Goal: Information Seeking & Learning: Learn about a topic

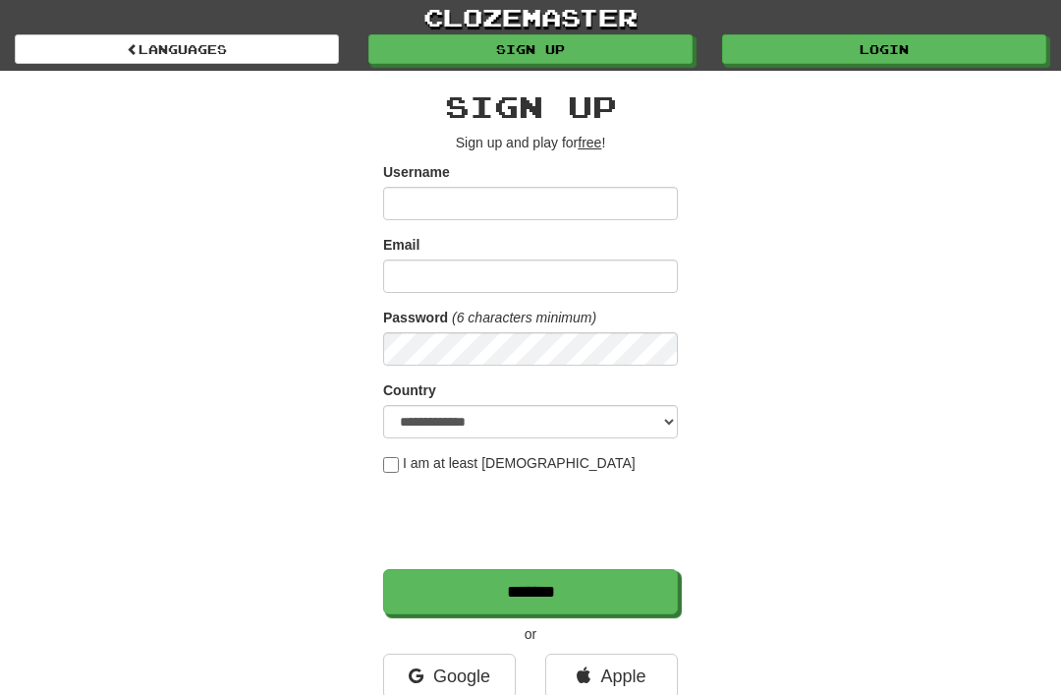
click at [777, 57] on link "Login" at bounding box center [884, 48] width 324 height 29
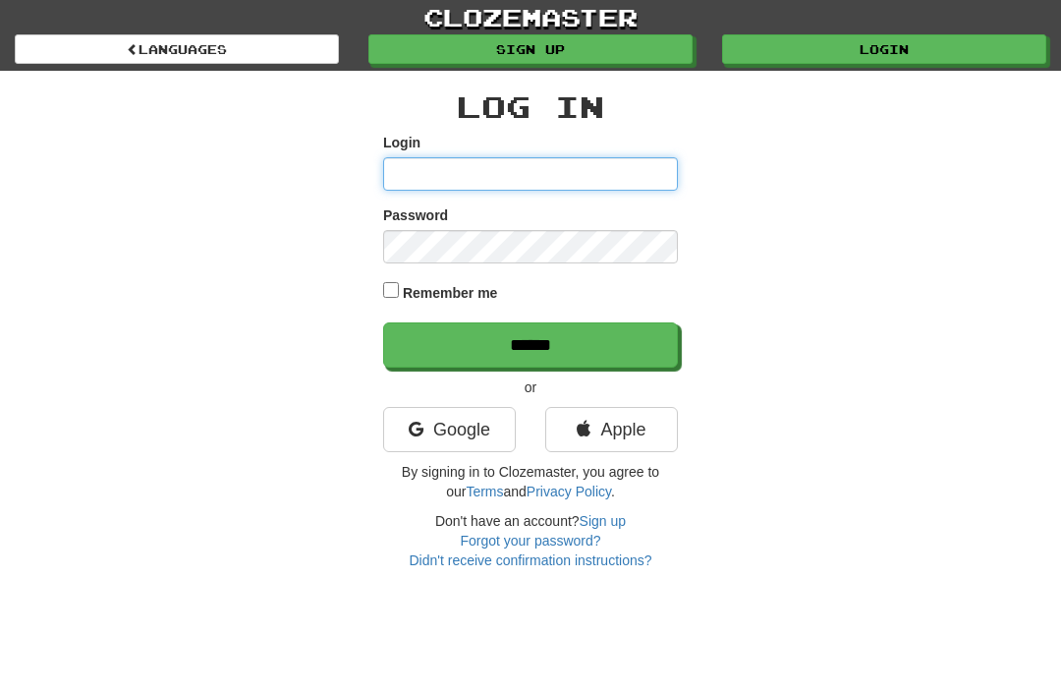
type input "**********"
click at [531, 343] on input "******" at bounding box center [530, 344] width 295 height 45
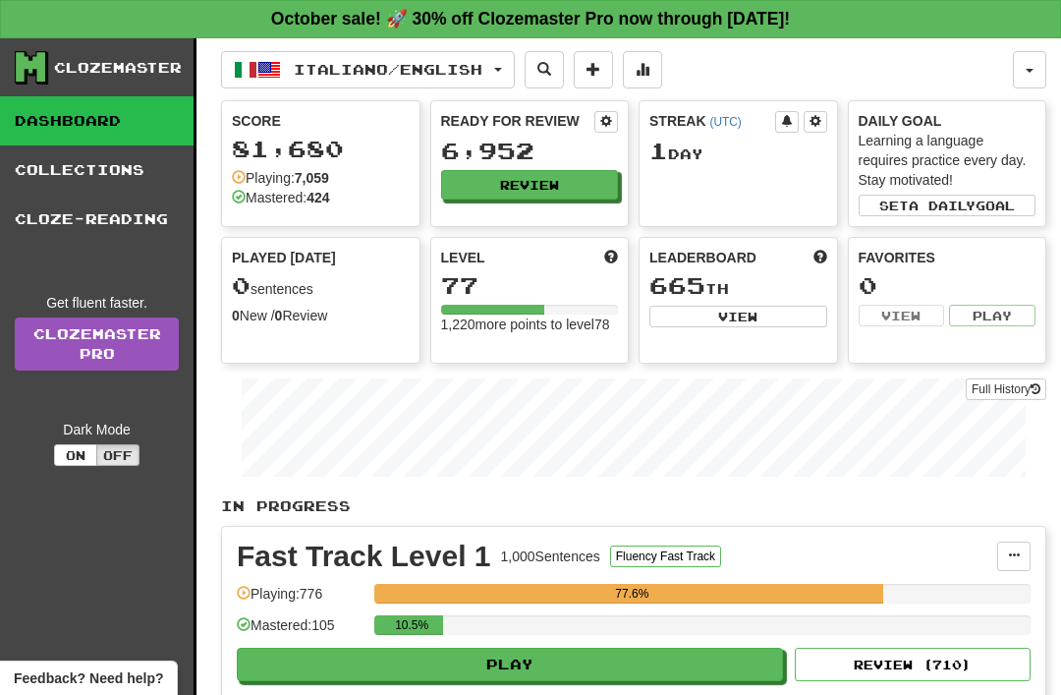
click at [513, 64] on button "Italiano / English" at bounding box center [368, 69] width 294 height 37
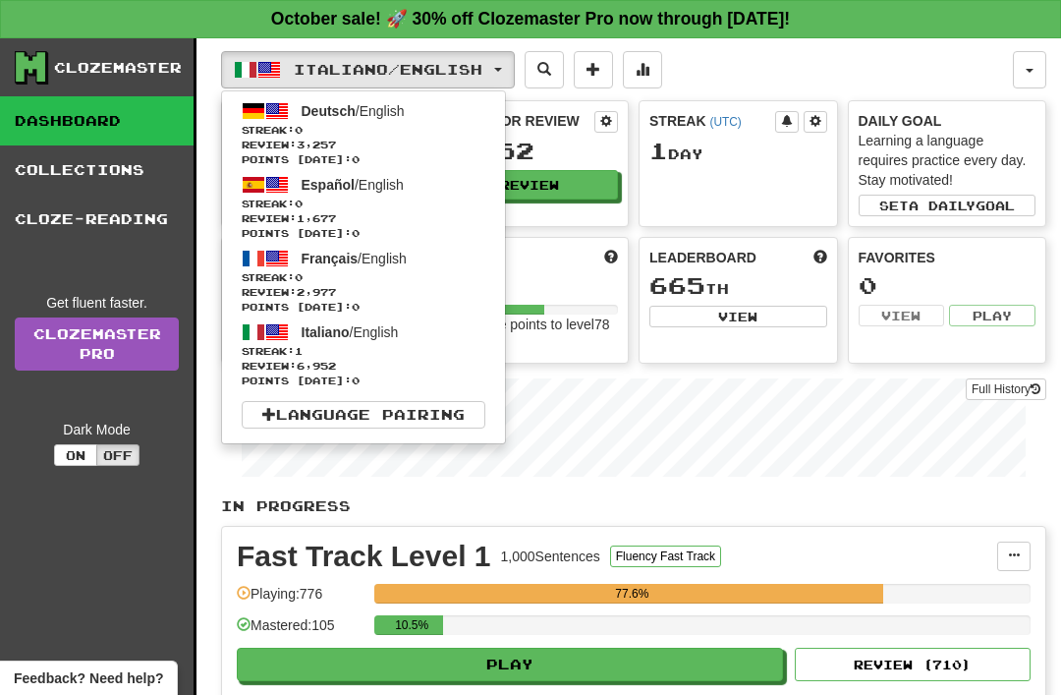
click at [319, 193] on span "Español" at bounding box center [328, 185] width 53 height 16
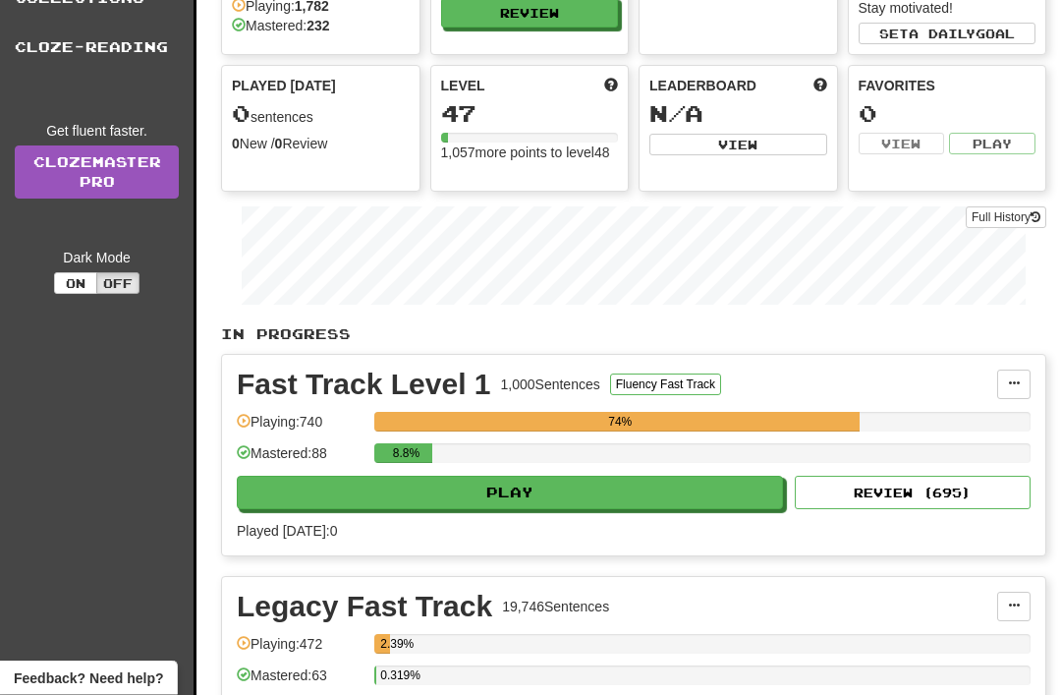
scroll to position [172, 0]
click at [401, 483] on button "Play" at bounding box center [510, 492] width 546 height 33
select select "**"
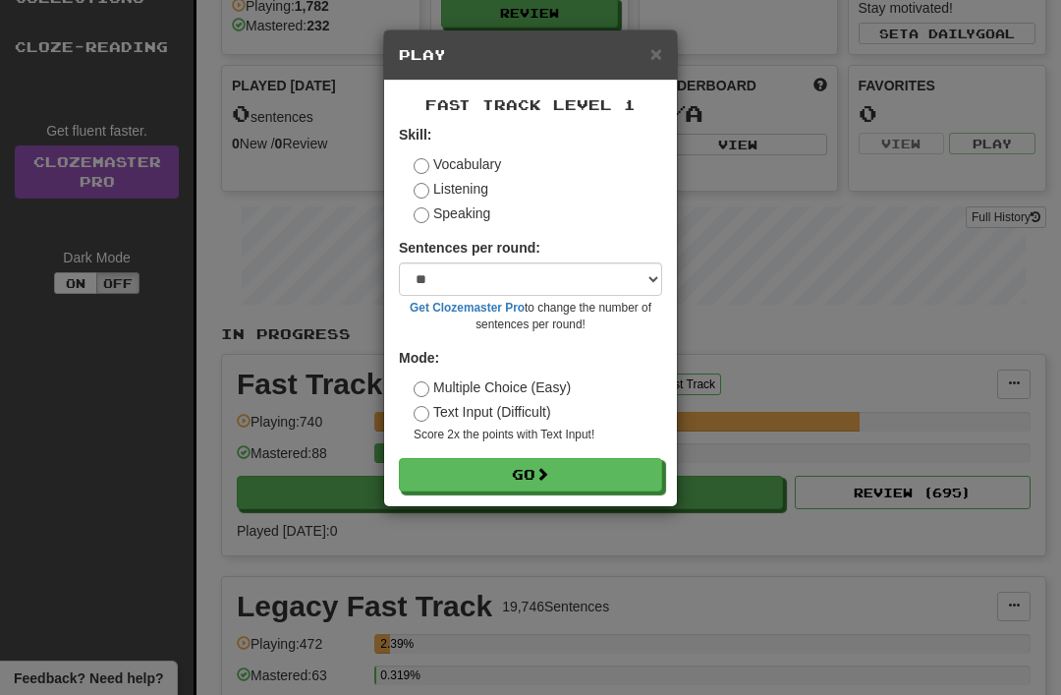
click at [491, 476] on button "Go" at bounding box center [530, 474] width 263 height 33
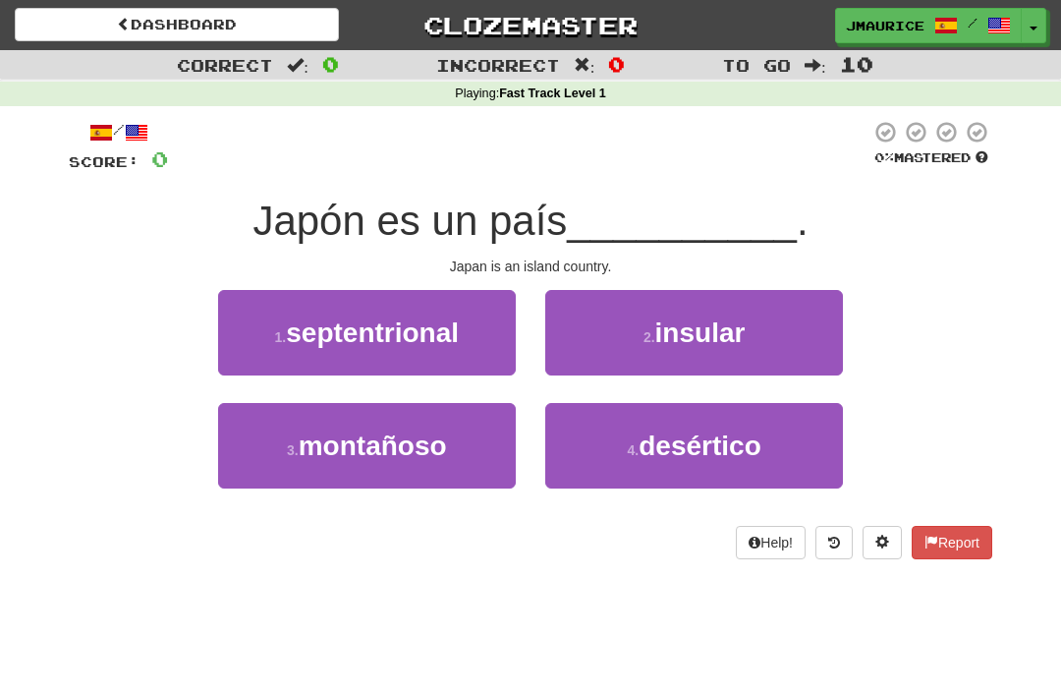
click at [630, 335] on button "2 . insular" at bounding box center [694, 332] width 298 height 85
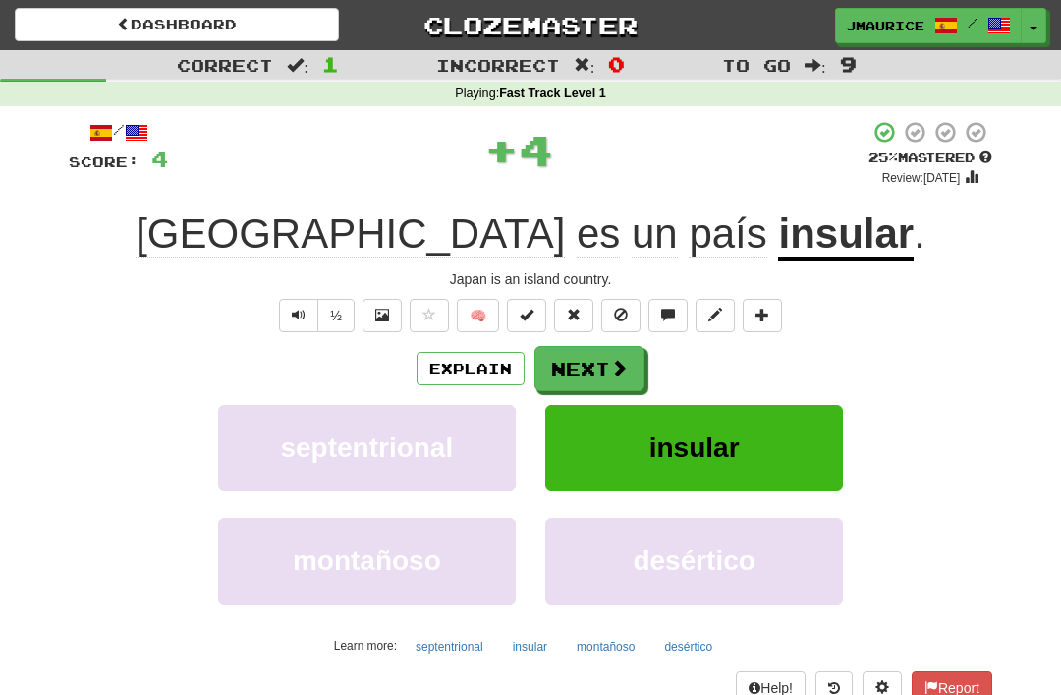
click at [574, 363] on button "Next" at bounding box center [590, 368] width 110 height 45
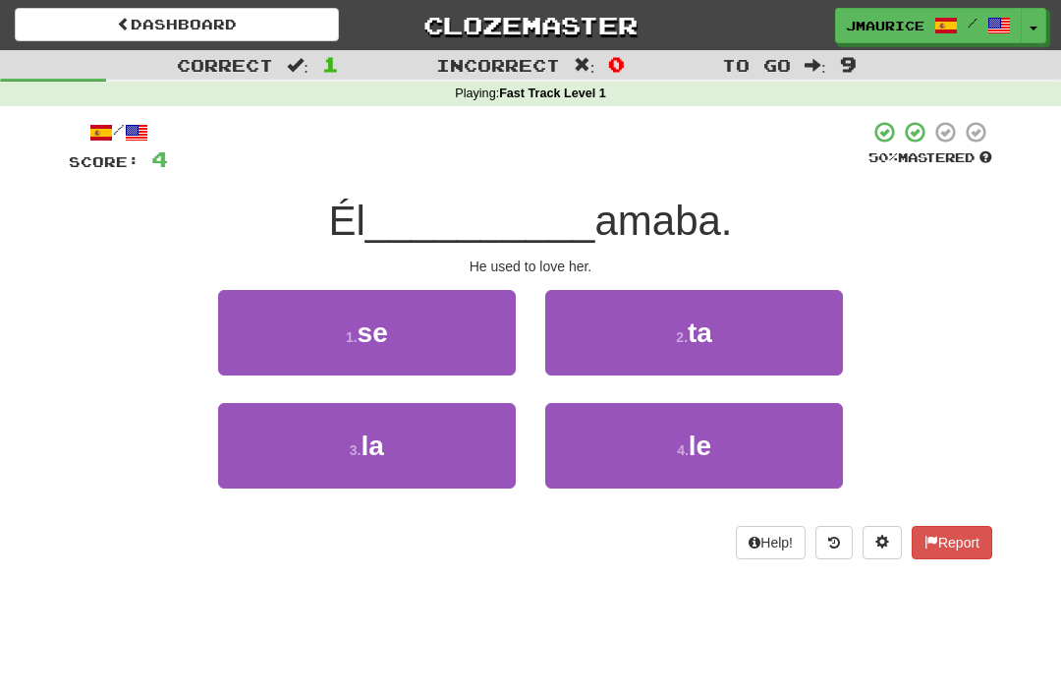
click at [368, 449] on span "la" at bounding box center [372, 445] width 23 height 30
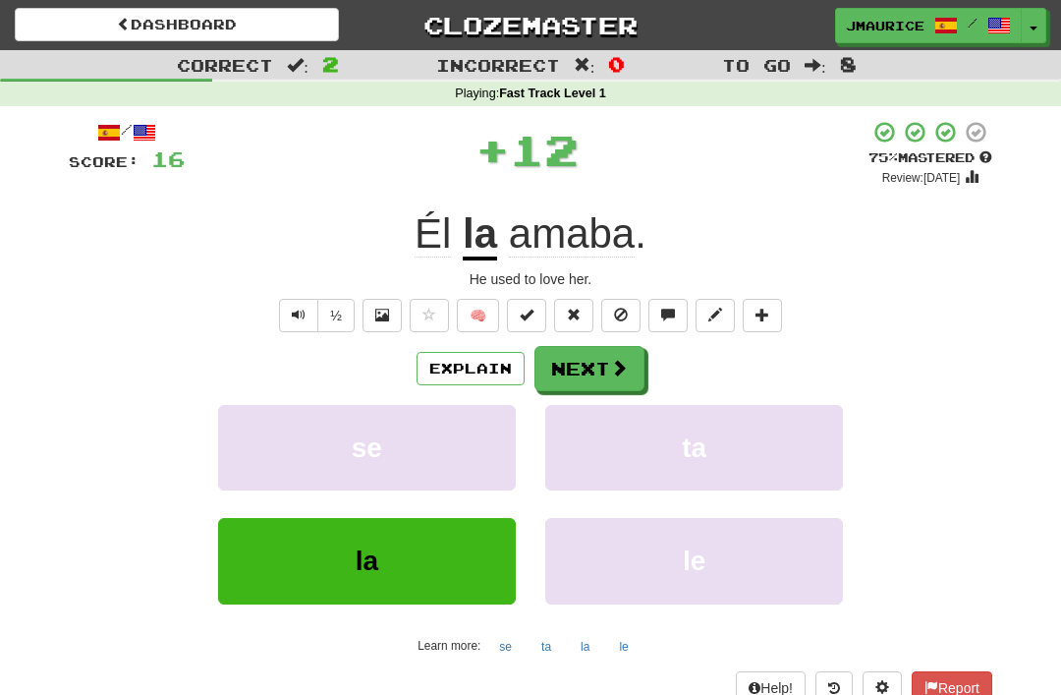
click at [570, 368] on button "Next" at bounding box center [590, 368] width 110 height 45
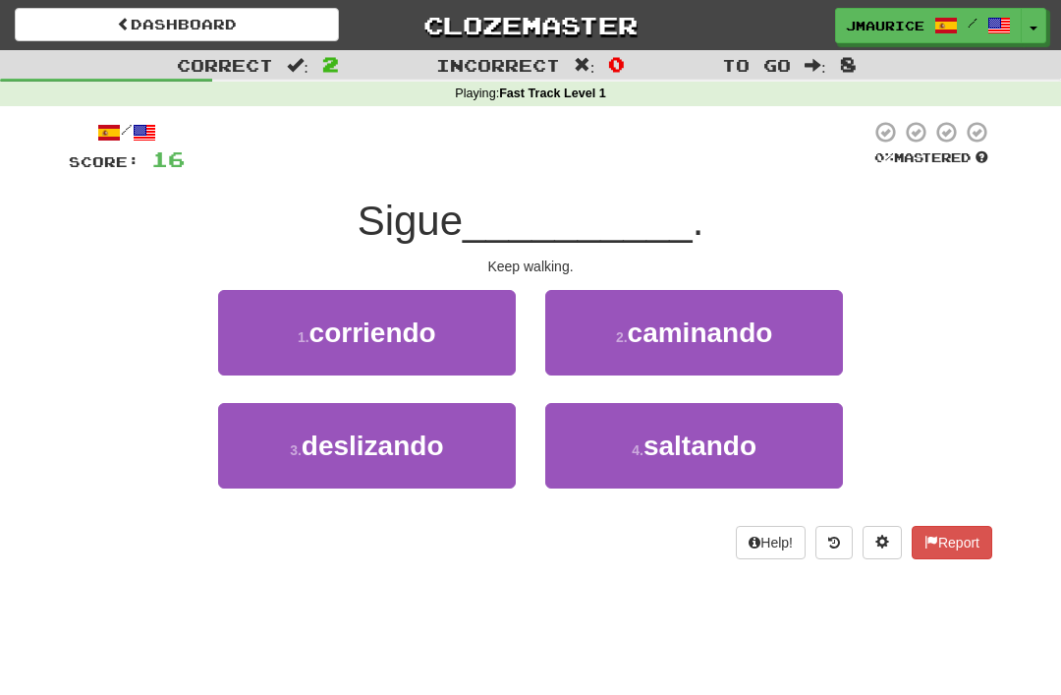
click at [616, 343] on small "2 ." at bounding box center [622, 337] width 12 height 16
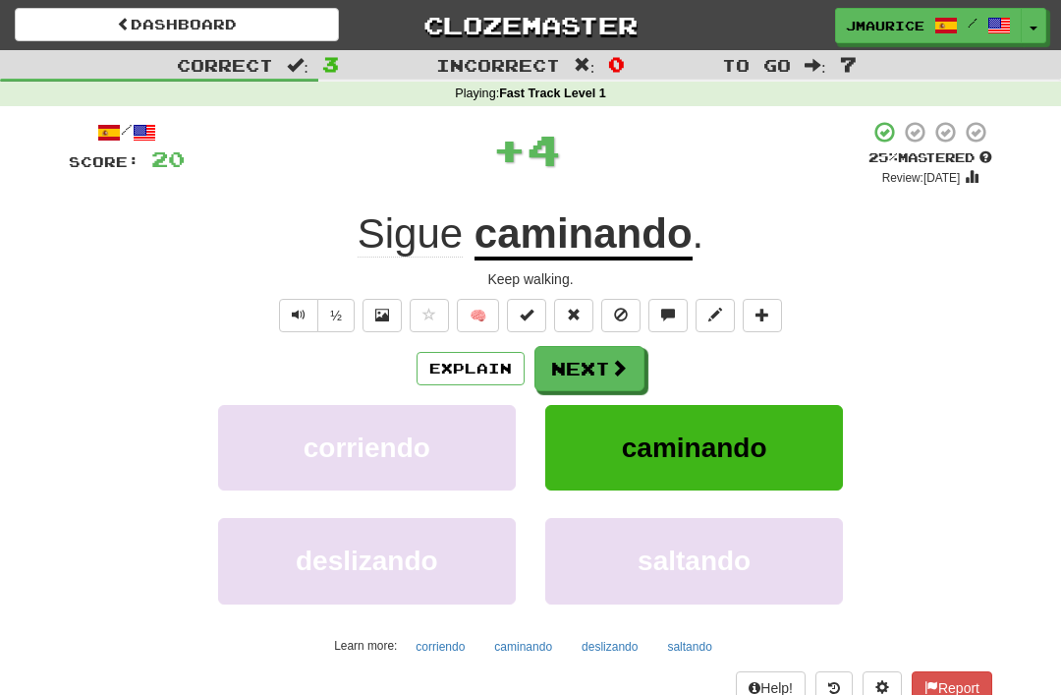
click at [584, 370] on button "Next" at bounding box center [590, 368] width 110 height 45
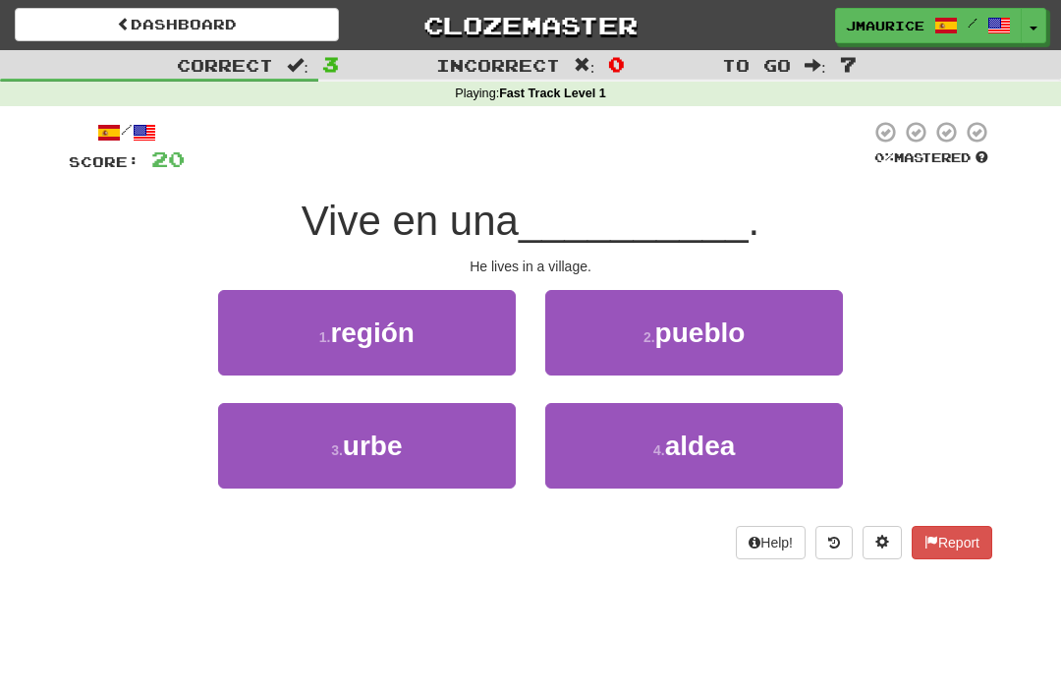
click at [626, 348] on button "2 . pueblo" at bounding box center [694, 332] width 298 height 85
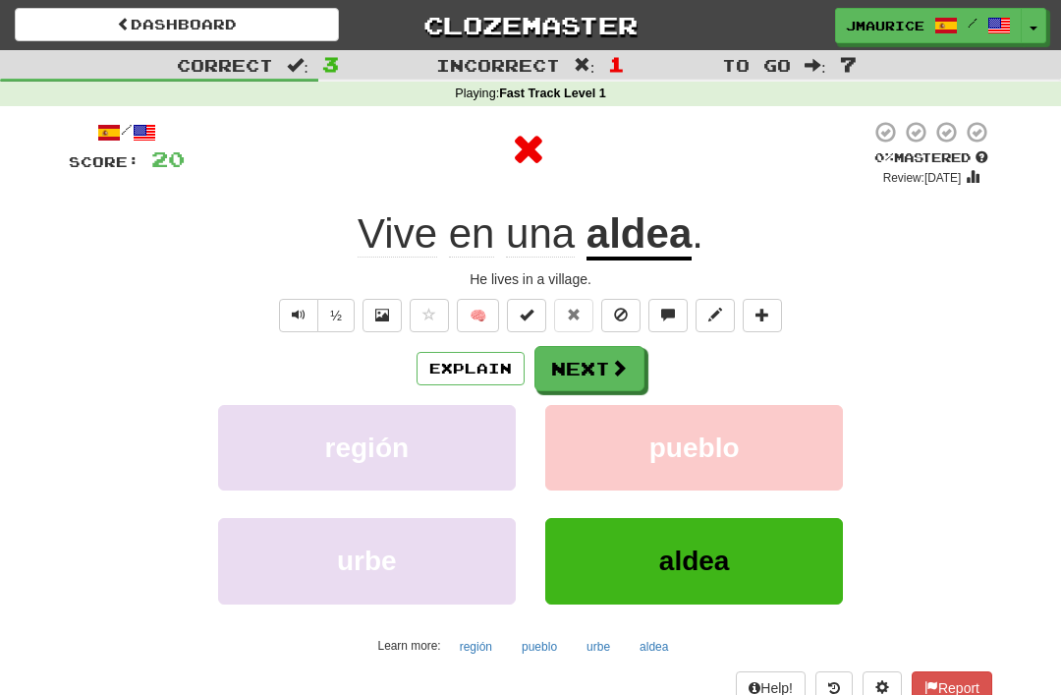
click at [579, 374] on button "Next" at bounding box center [590, 368] width 110 height 45
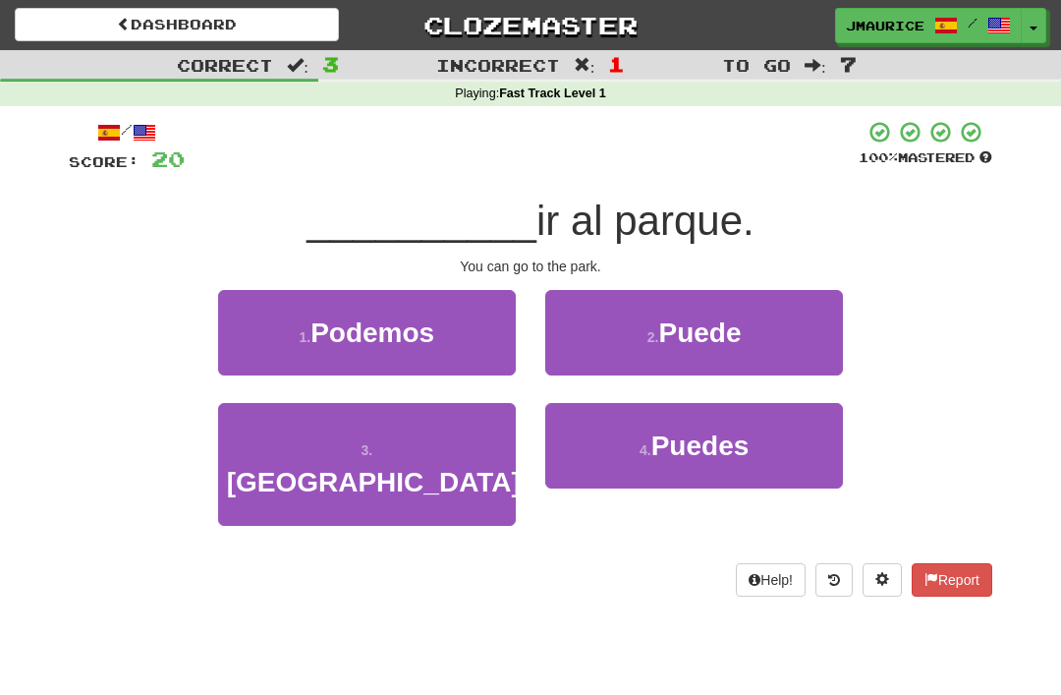
click at [614, 332] on button "2 . Puede" at bounding box center [694, 332] width 298 height 85
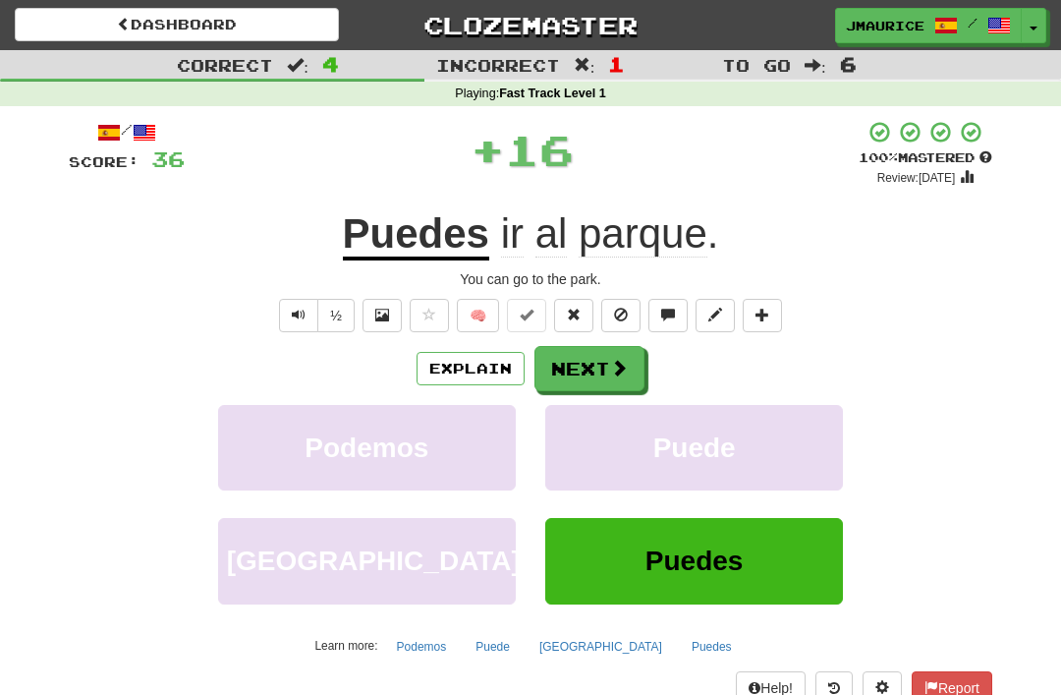
click at [568, 376] on button "Next" at bounding box center [590, 368] width 110 height 45
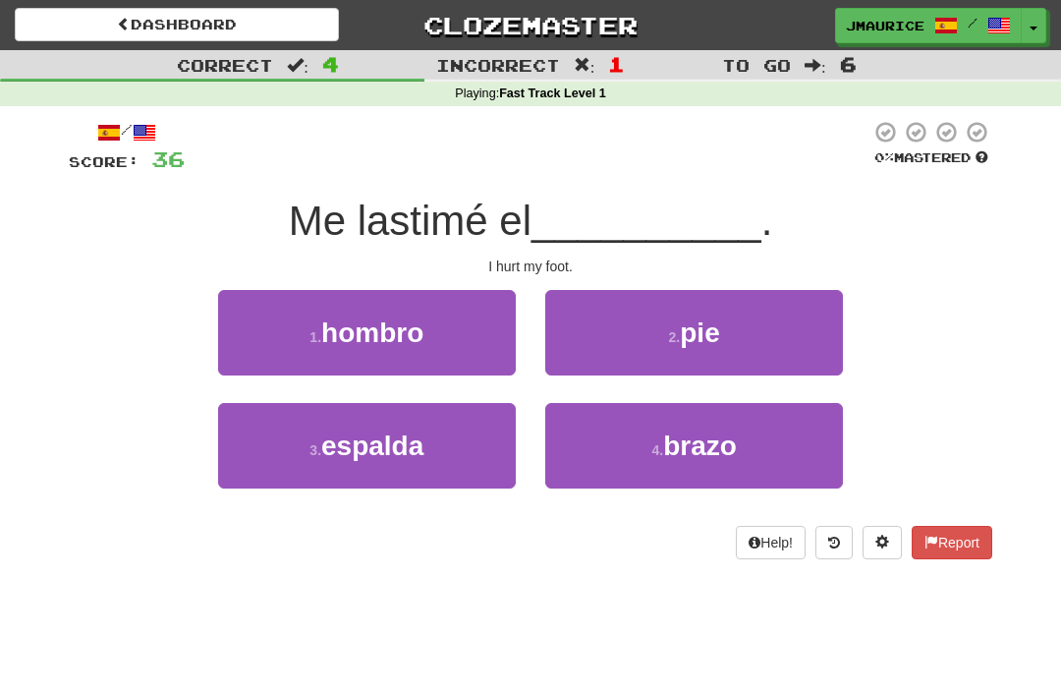
click at [615, 348] on button "2 . pie" at bounding box center [694, 332] width 298 height 85
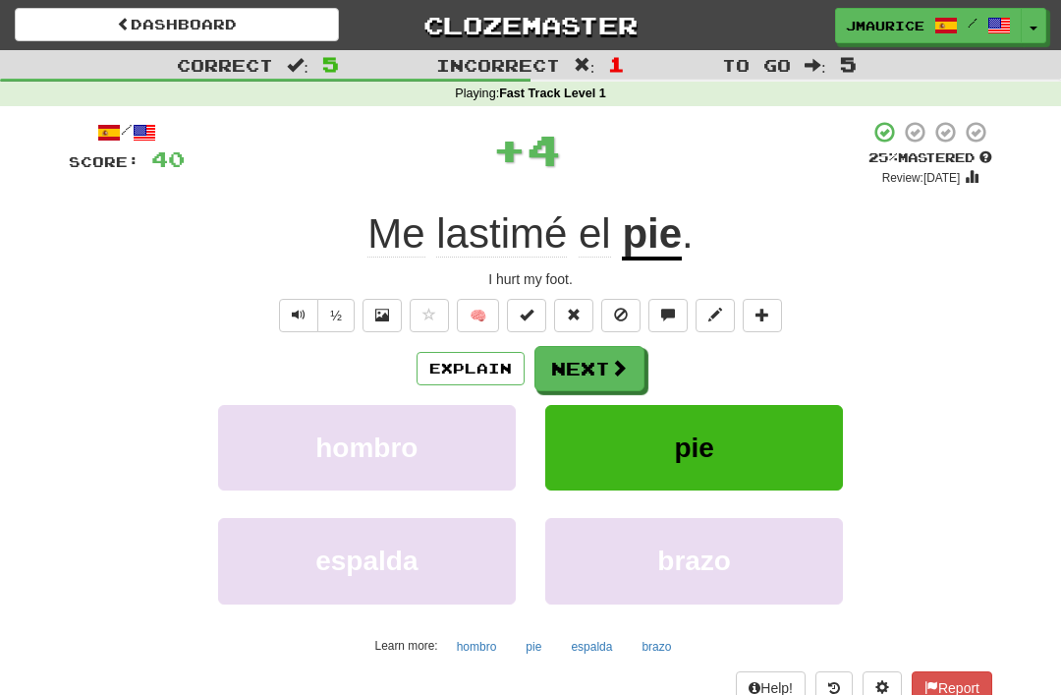
click at [575, 373] on button "Next" at bounding box center [590, 368] width 110 height 45
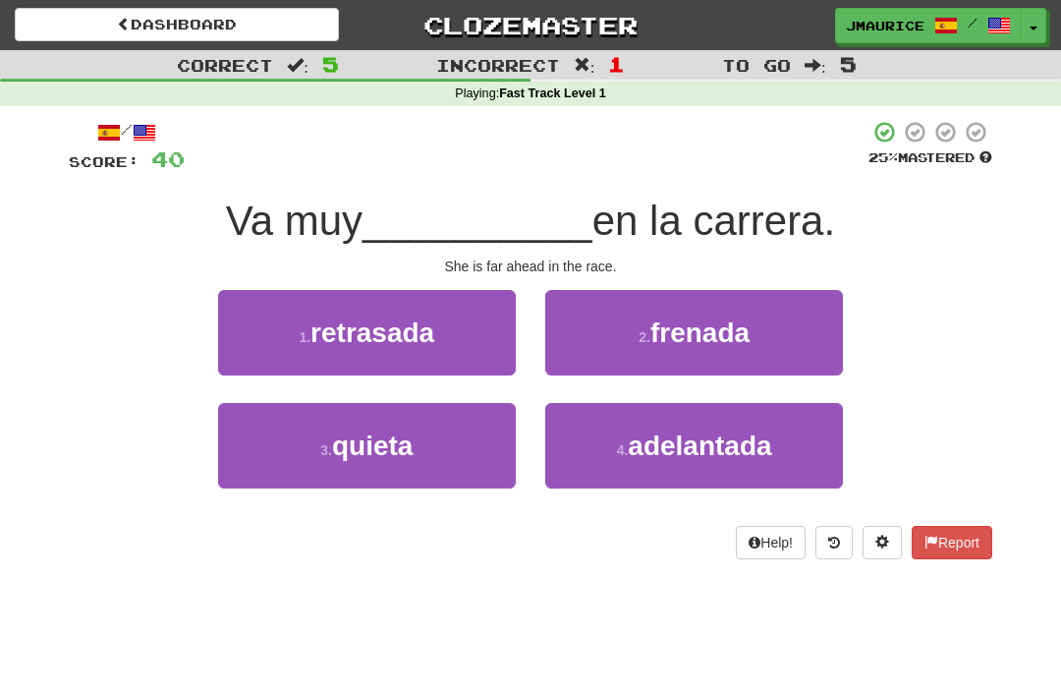
click at [610, 438] on button "4 . adelantada" at bounding box center [694, 445] width 298 height 85
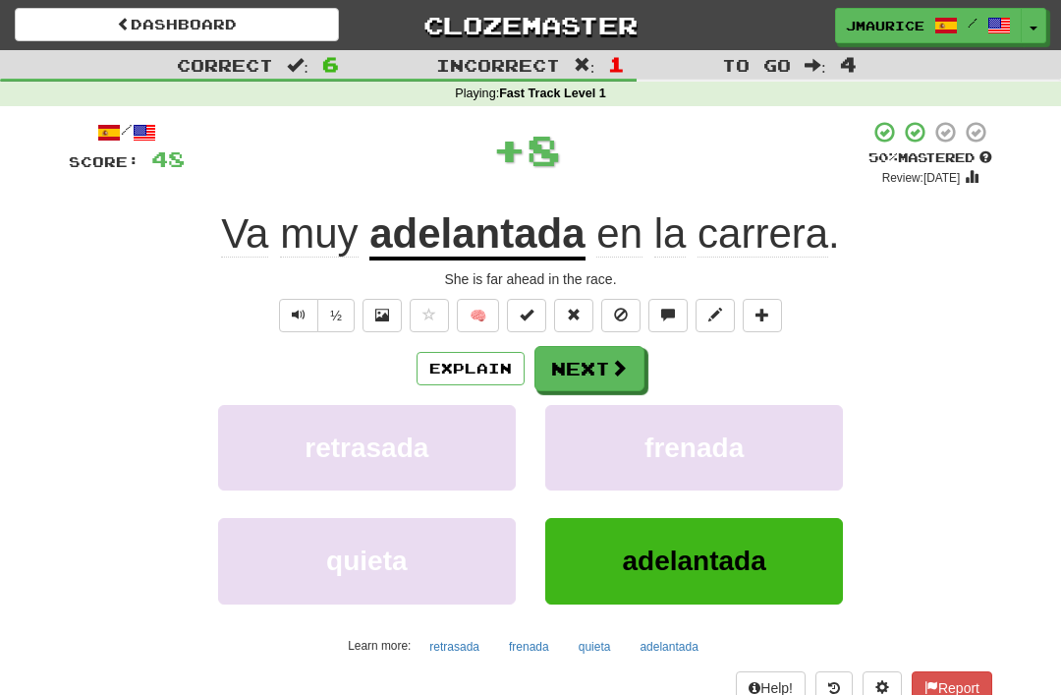
click at [576, 377] on button "Next" at bounding box center [590, 368] width 110 height 45
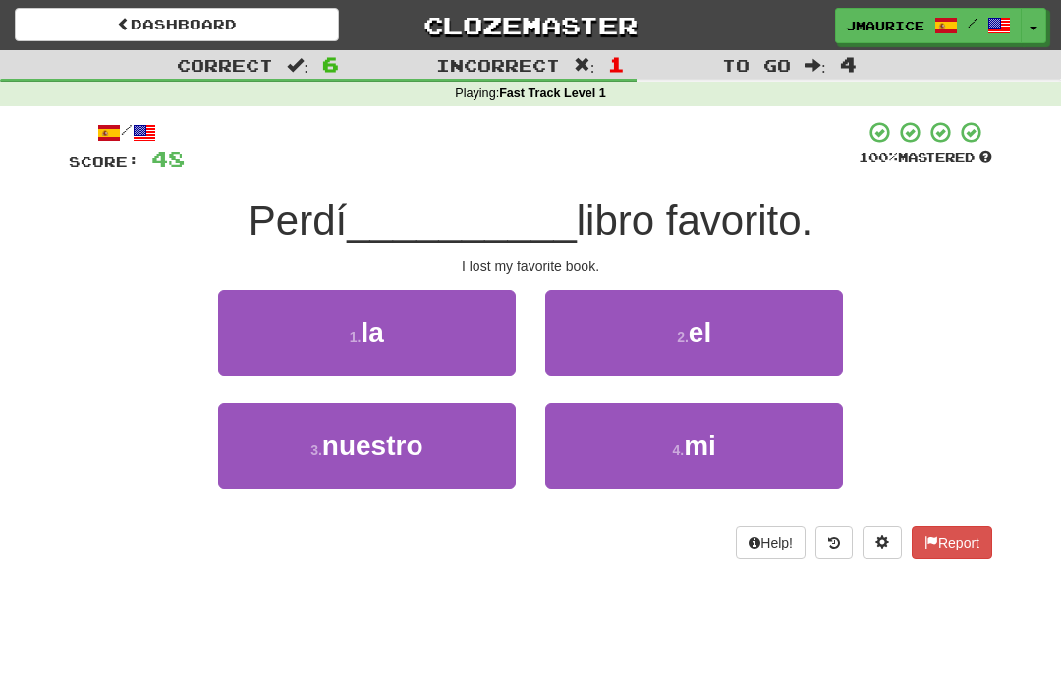
click at [595, 334] on button "2 . el" at bounding box center [694, 332] width 298 height 85
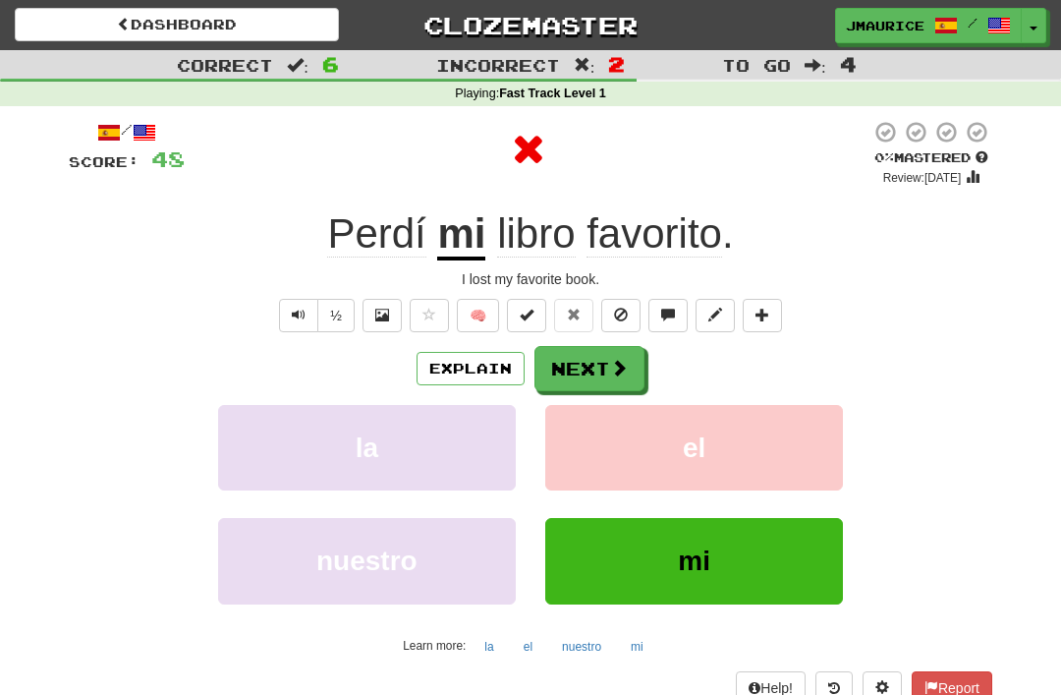
click at [568, 356] on button "Next" at bounding box center [590, 368] width 110 height 45
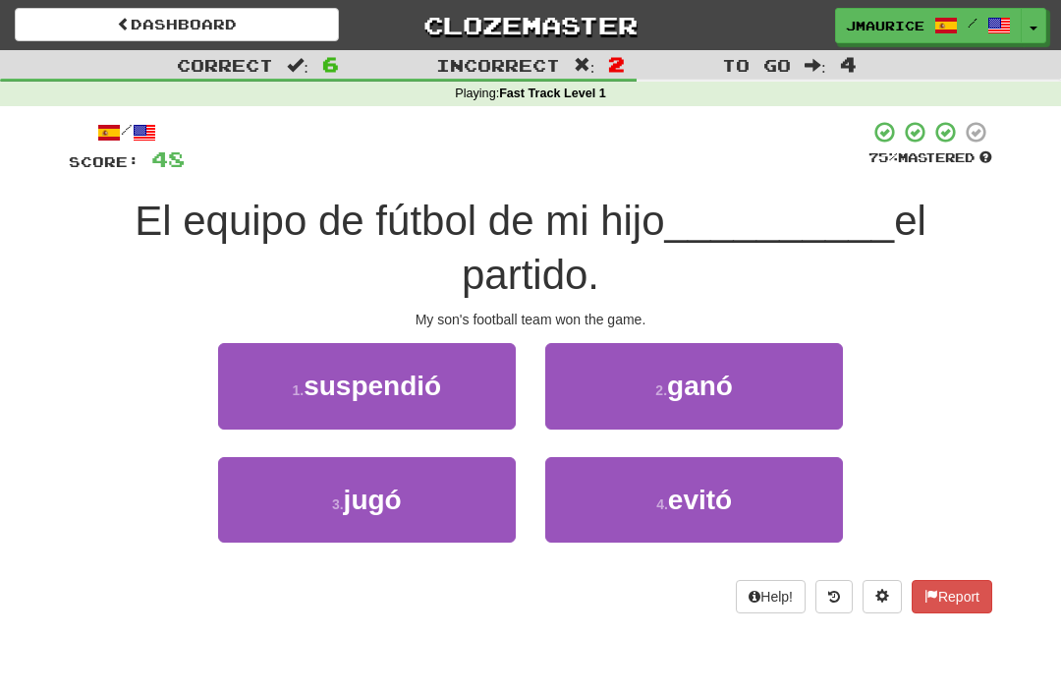
click at [619, 378] on button "2 . ganó" at bounding box center [694, 385] width 298 height 85
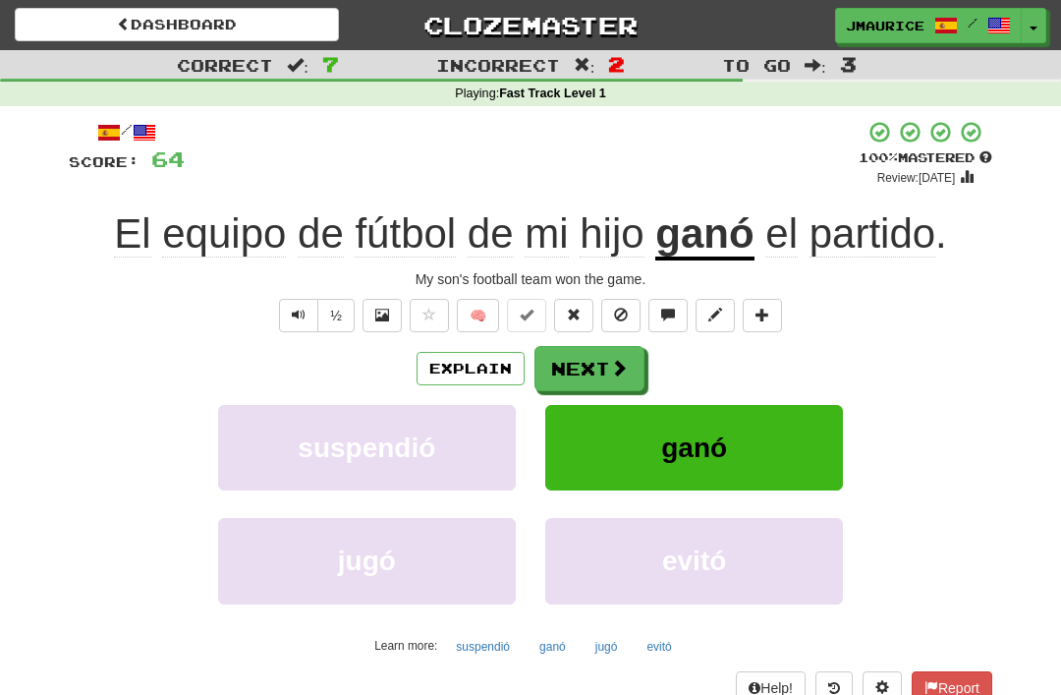
click at [563, 366] on button "Next" at bounding box center [590, 368] width 110 height 45
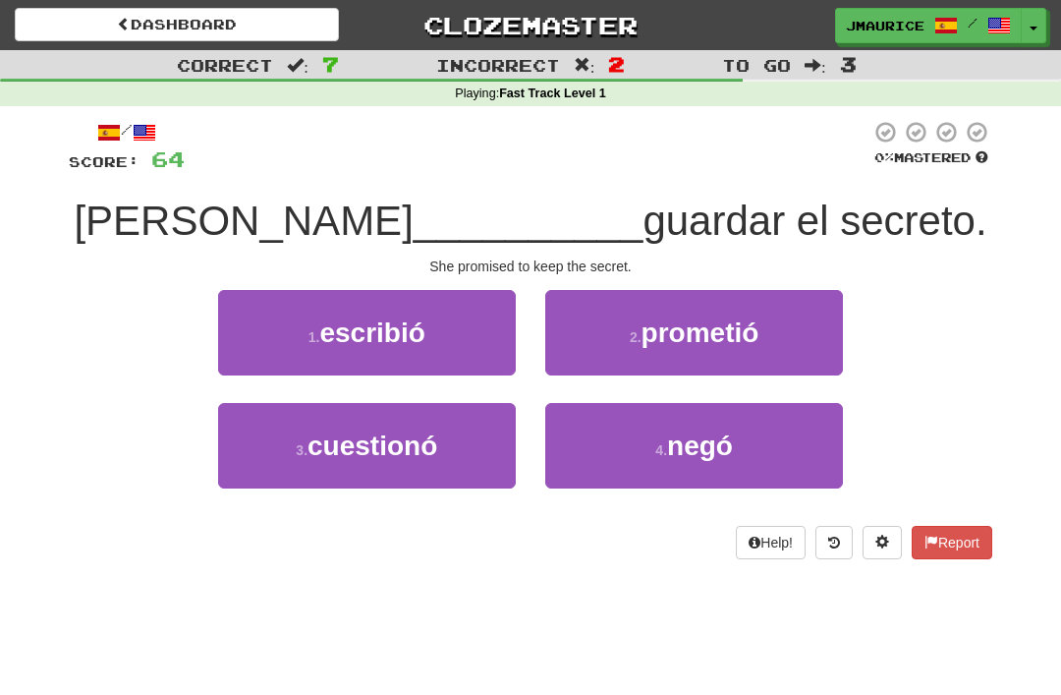
click at [602, 345] on button "2 . prometió" at bounding box center [694, 332] width 298 height 85
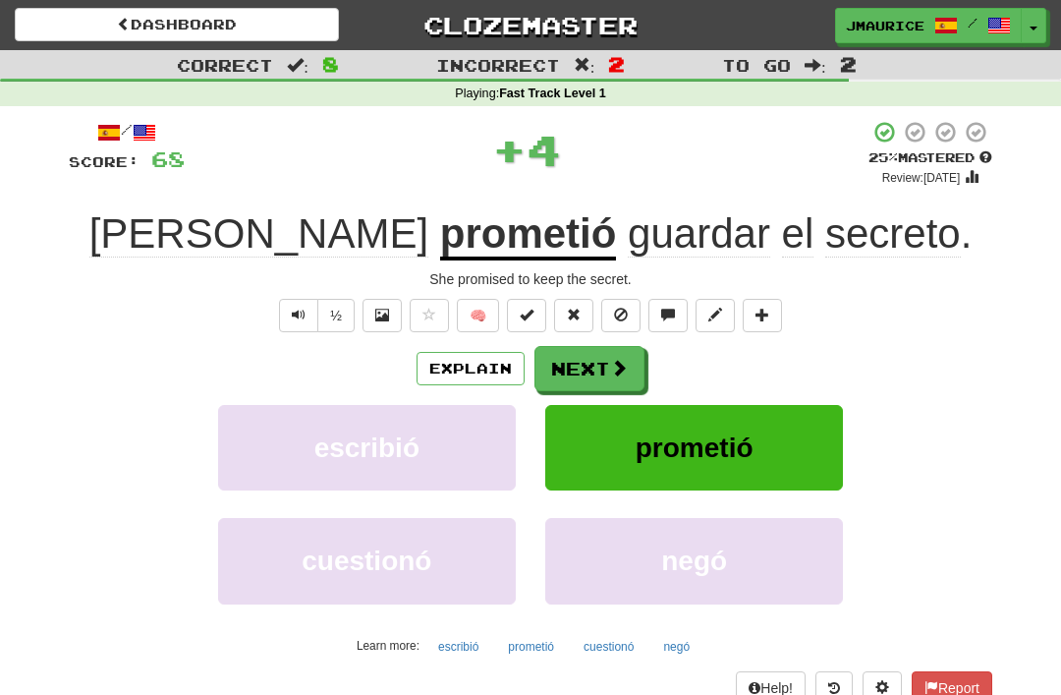
click at [572, 360] on button "Next" at bounding box center [590, 368] width 110 height 45
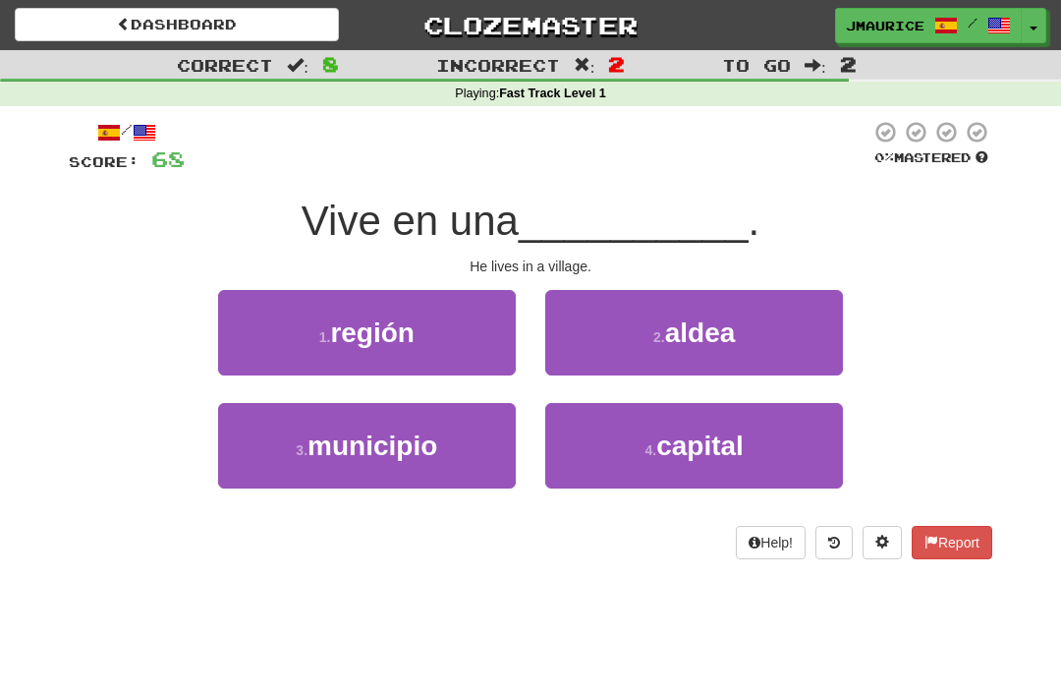
click at [599, 344] on button "2 . aldea" at bounding box center [694, 332] width 298 height 85
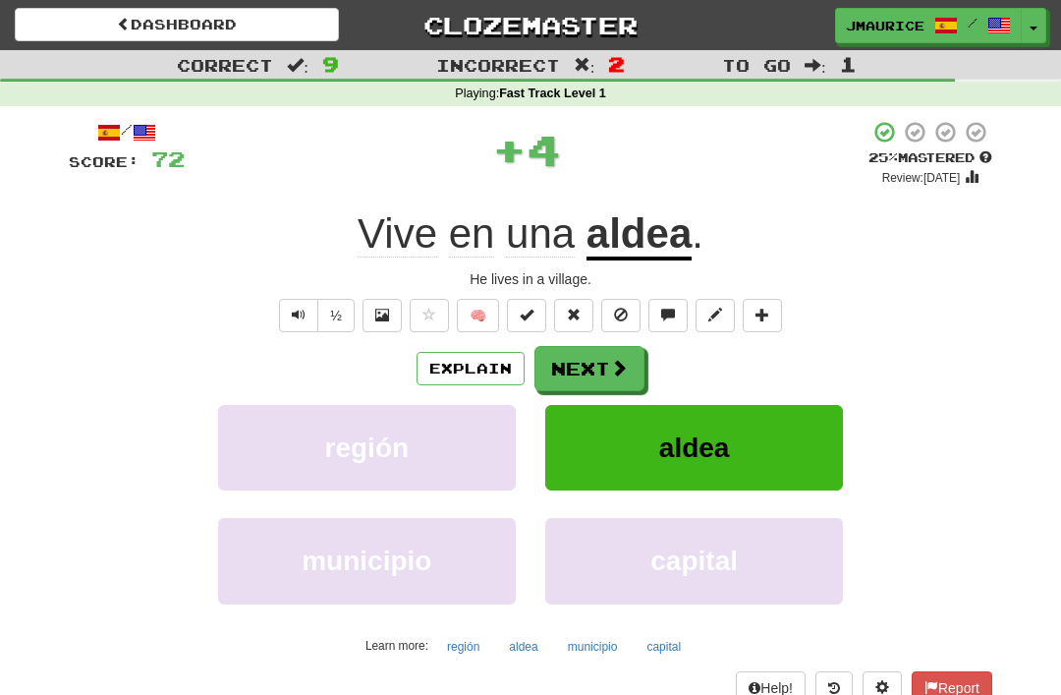
click at [576, 366] on button "Next" at bounding box center [590, 368] width 110 height 45
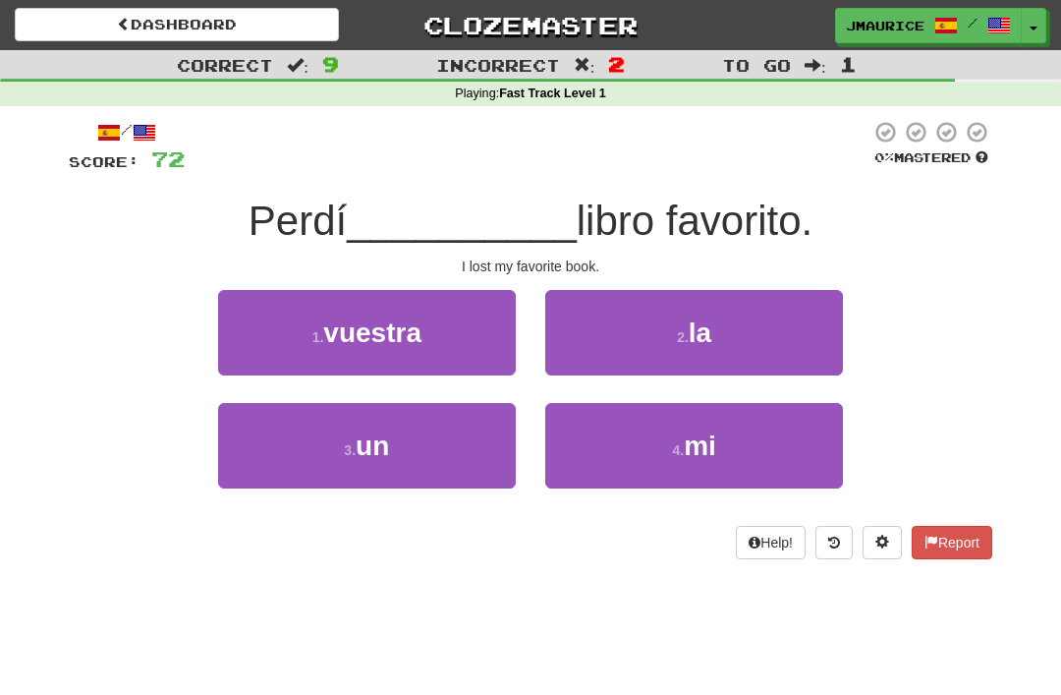
click at [634, 445] on button "4 . mi" at bounding box center [694, 445] width 298 height 85
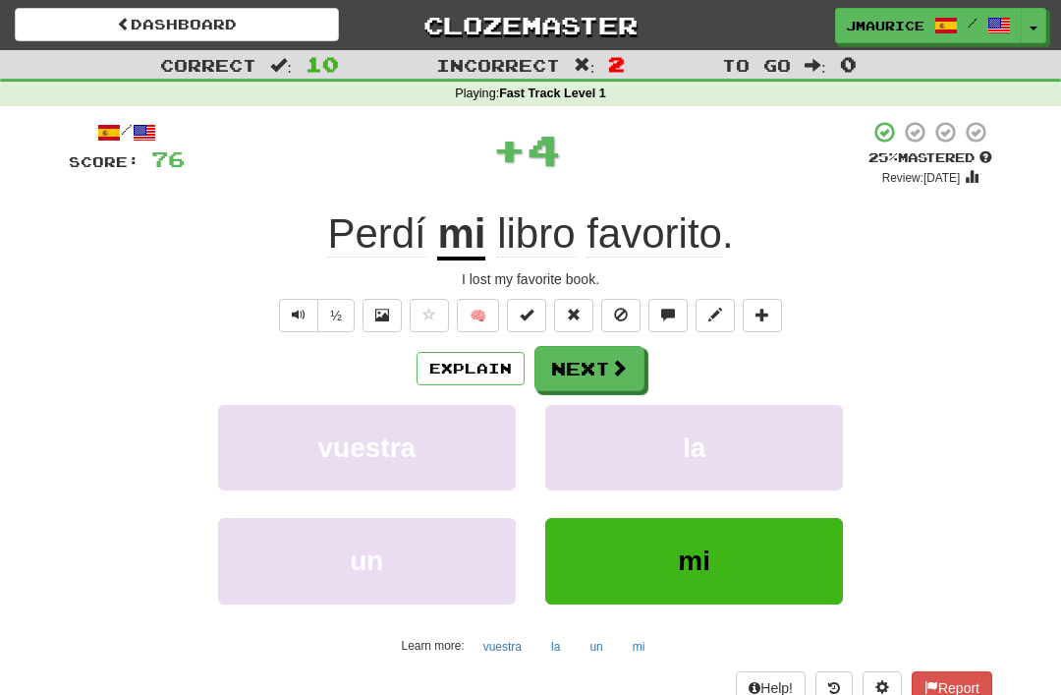
click at [563, 359] on button "Next" at bounding box center [590, 368] width 110 height 45
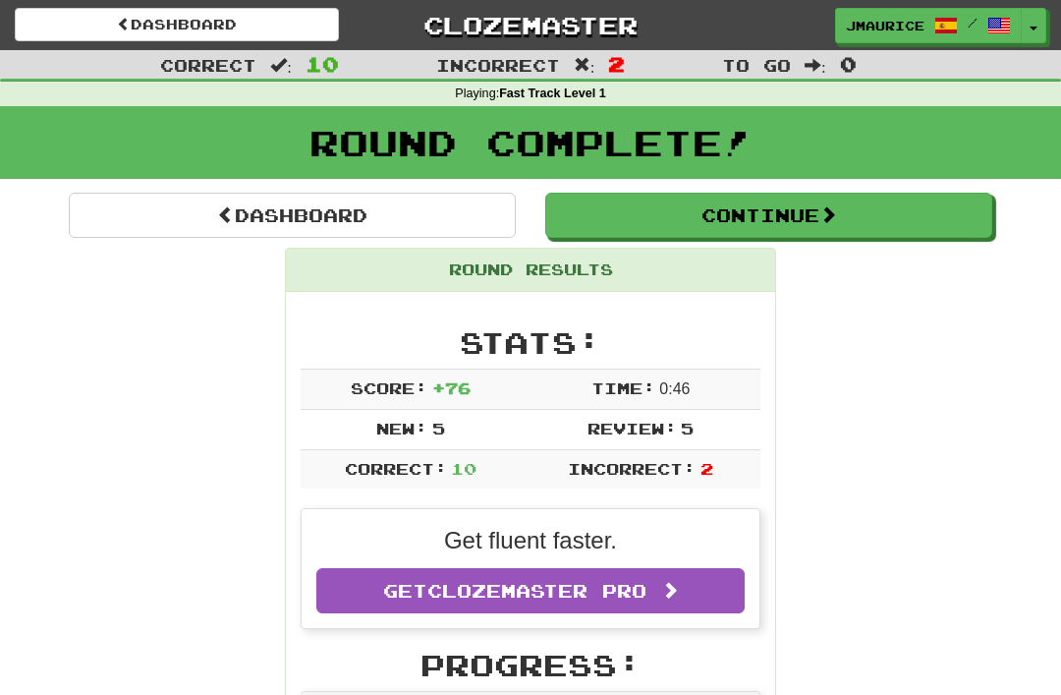
click at [204, 214] on link "Dashboard" at bounding box center [292, 215] width 447 height 45
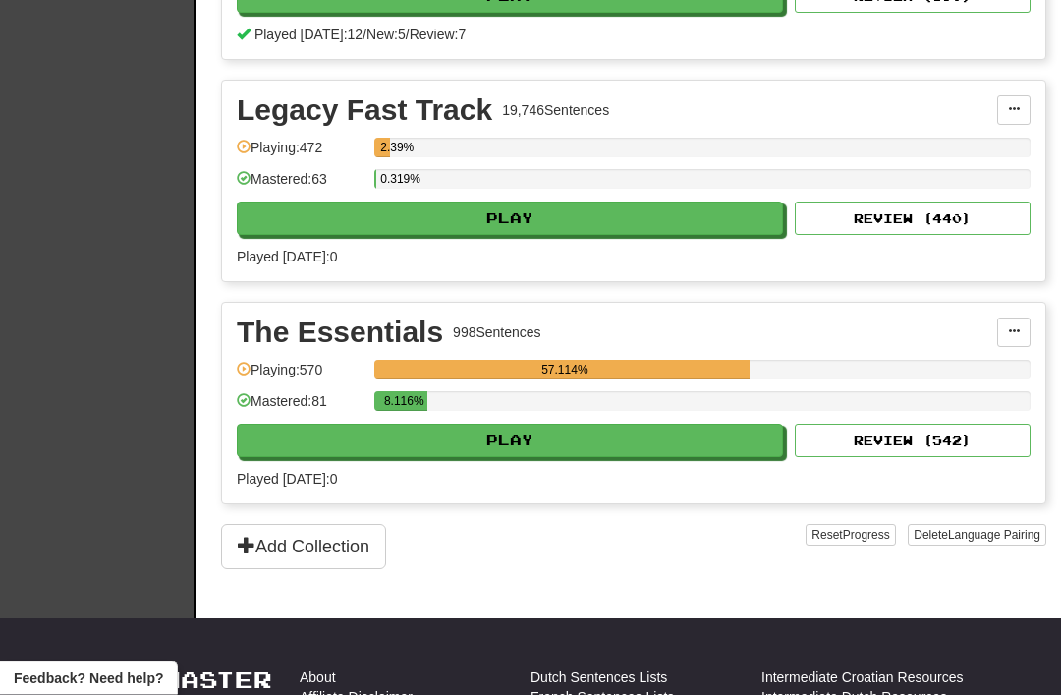
click at [460, 226] on button "Play" at bounding box center [510, 218] width 546 height 33
select select "**"
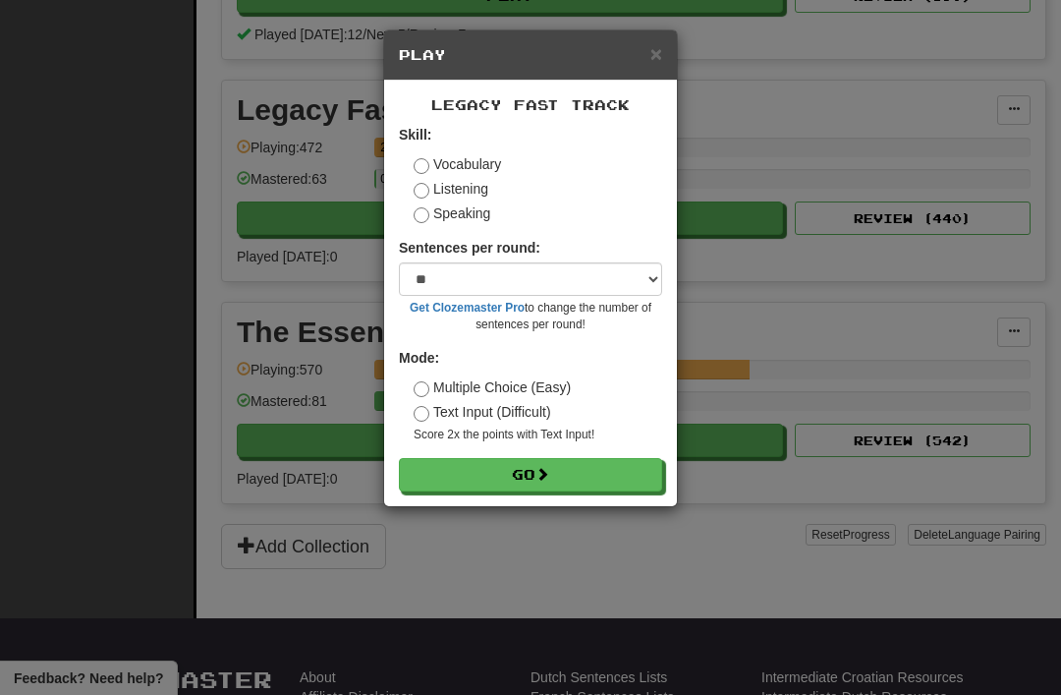
click at [482, 470] on button "Go" at bounding box center [530, 474] width 263 height 33
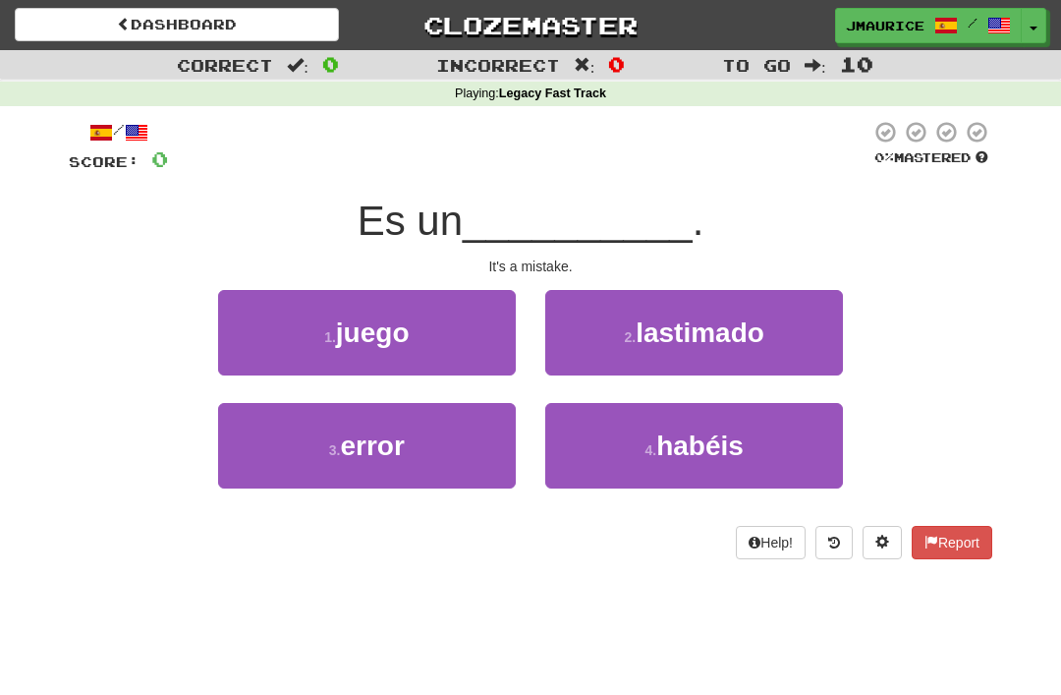
click at [383, 450] on span "error" at bounding box center [372, 445] width 64 height 30
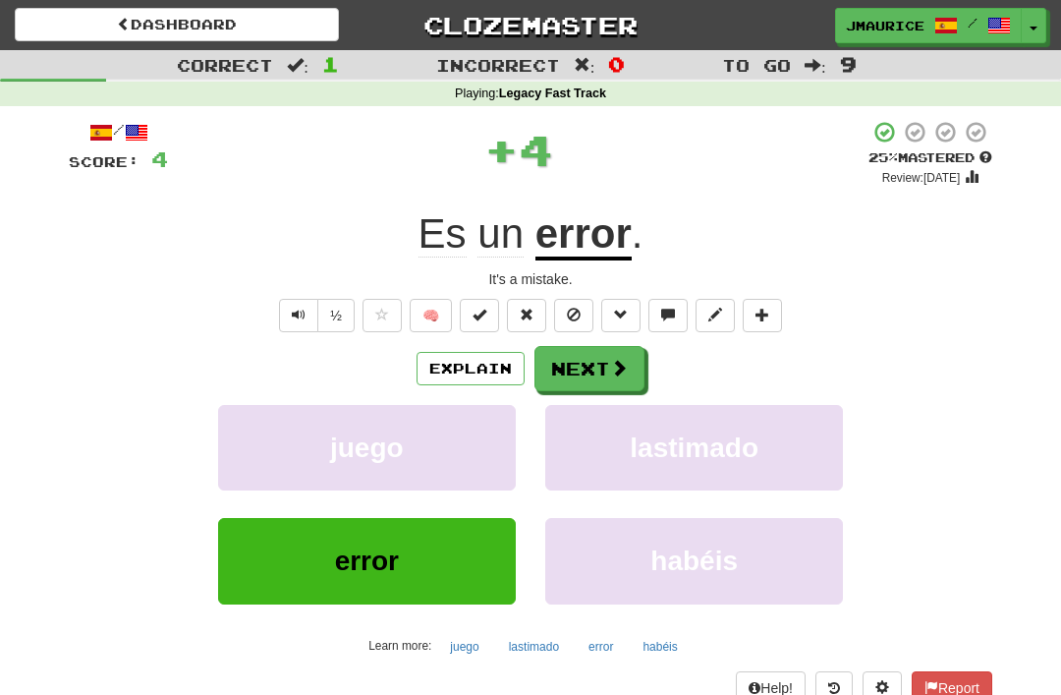
click at [575, 367] on button "Next" at bounding box center [590, 368] width 110 height 45
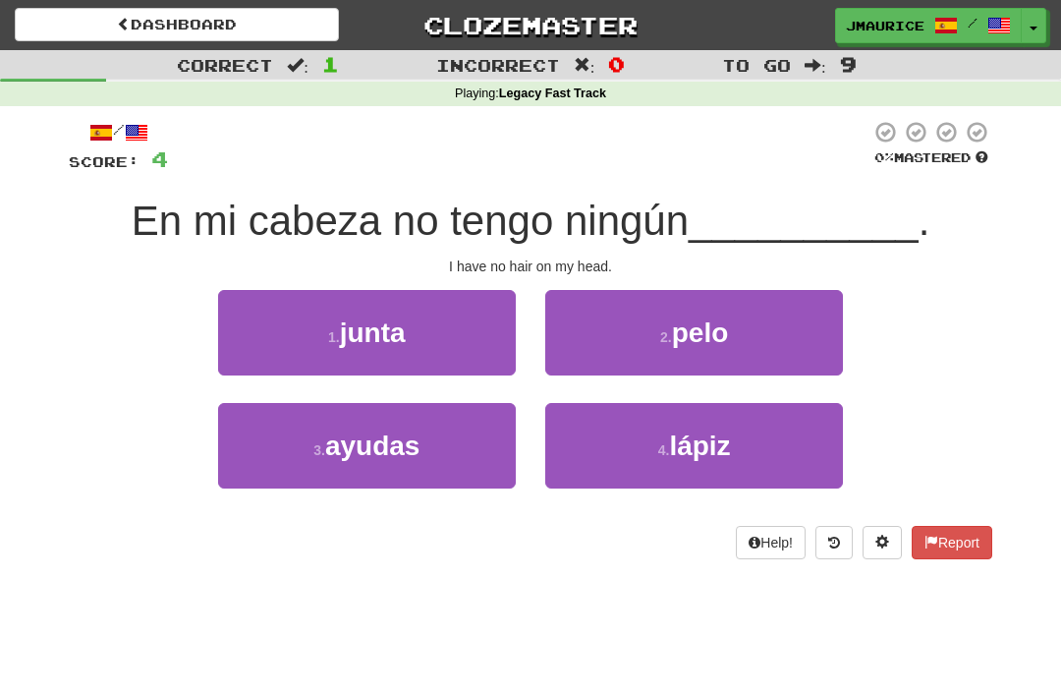
click at [604, 331] on button "2 . pelo" at bounding box center [694, 332] width 298 height 85
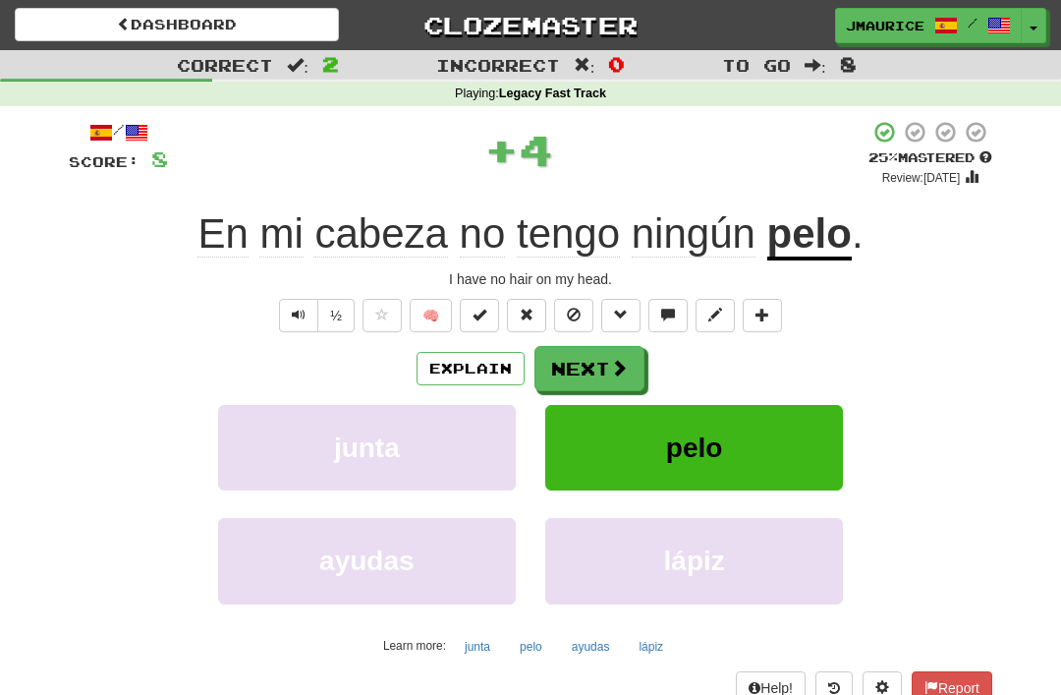
click at [566, 358] on button "Next" at bounding box center [590, 368] width 110 height 45
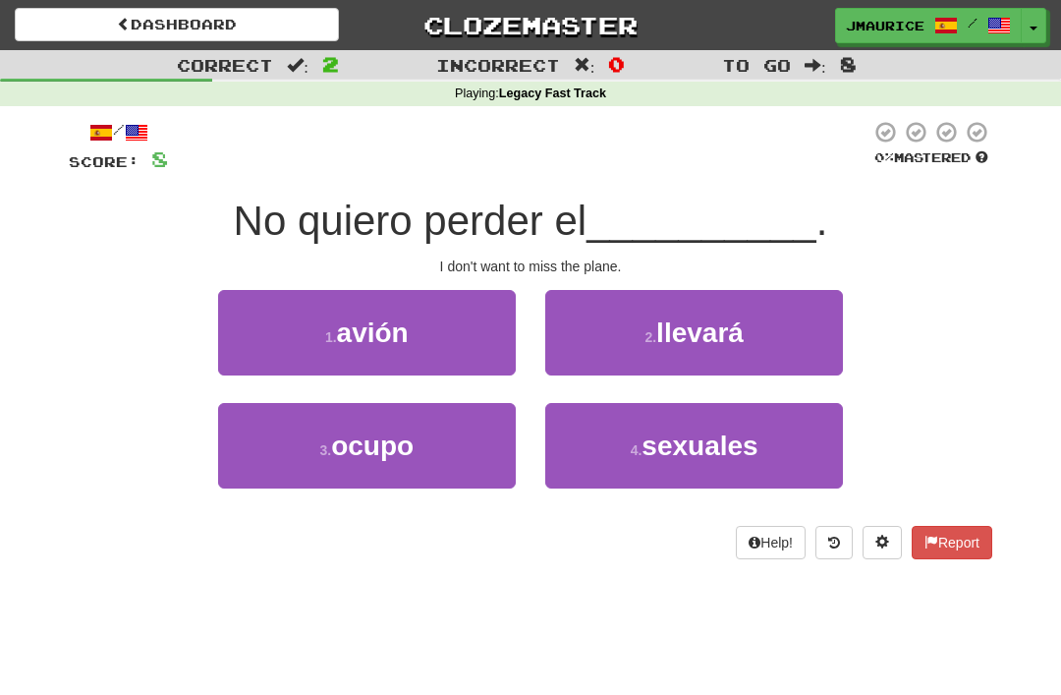
click at [402, 341] on span "avión" at bounding box center [373, 332] width 72 height 30
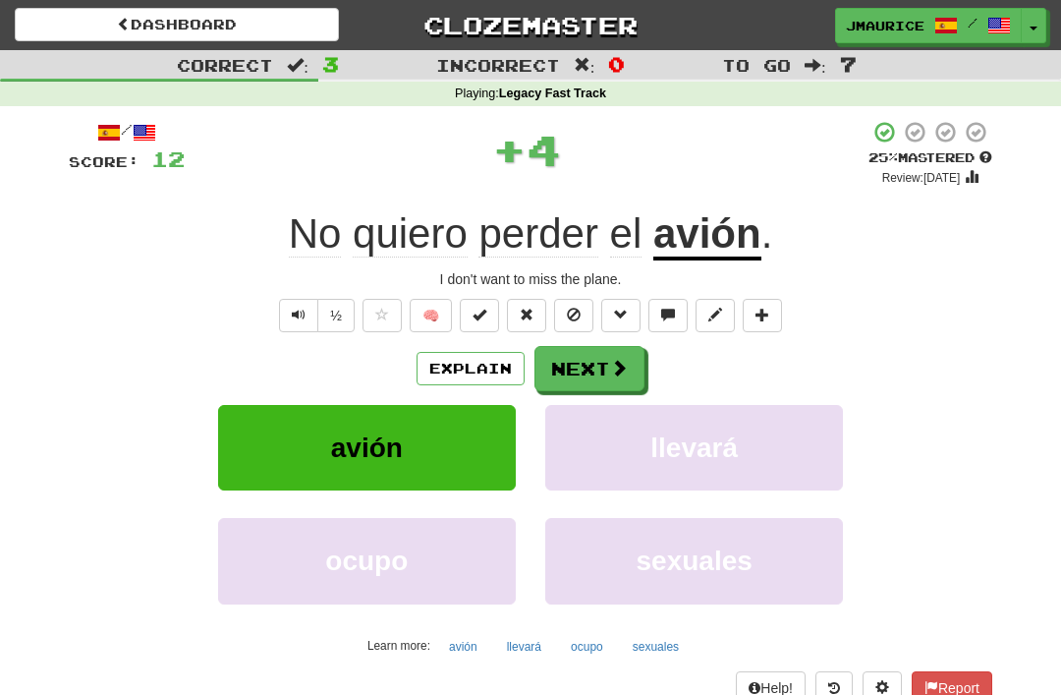
click at [572, 361] on button "Next" at bounding box center [590, 368] width 110 height 45
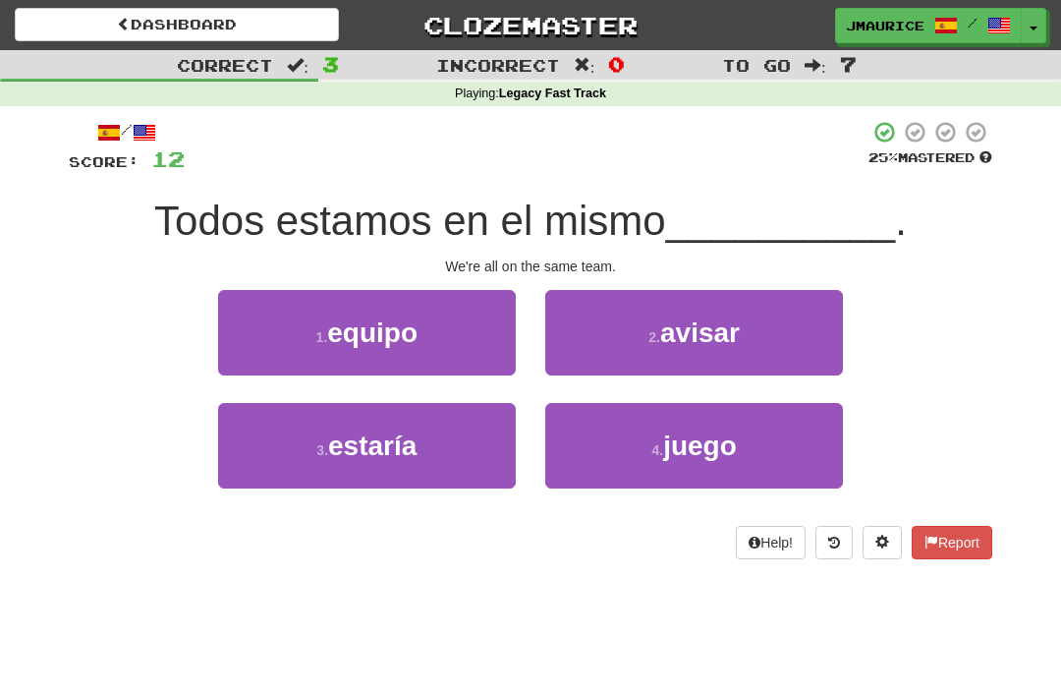
click at [398, 345] on span "equipo" at bounding box center [372, 332] width 90 height 30
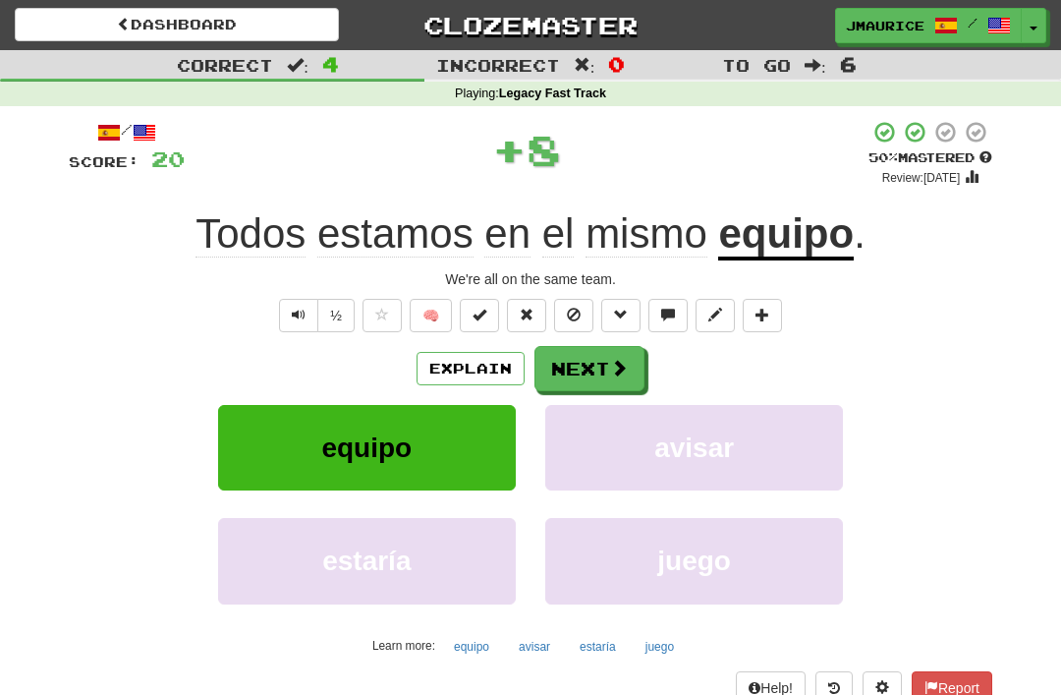
click at [575, 368] on button "Next" at bounding box center [590, 368] width 110 height 45
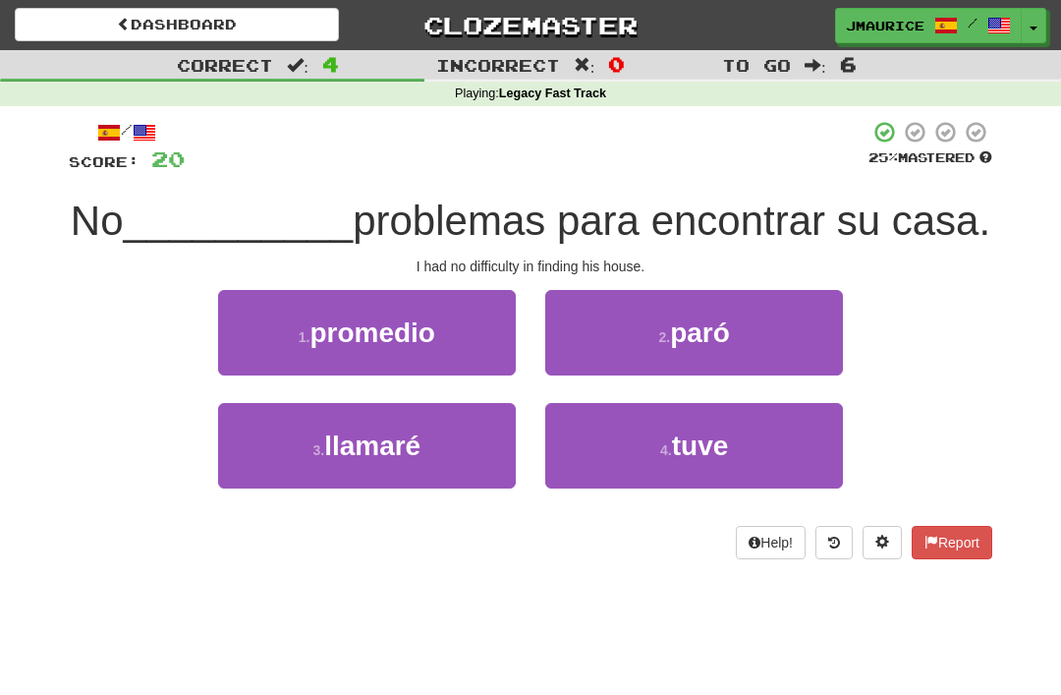
click at [653, 488] on button "4 . tuve" at bounding box center [694, 445] width 298 height 85
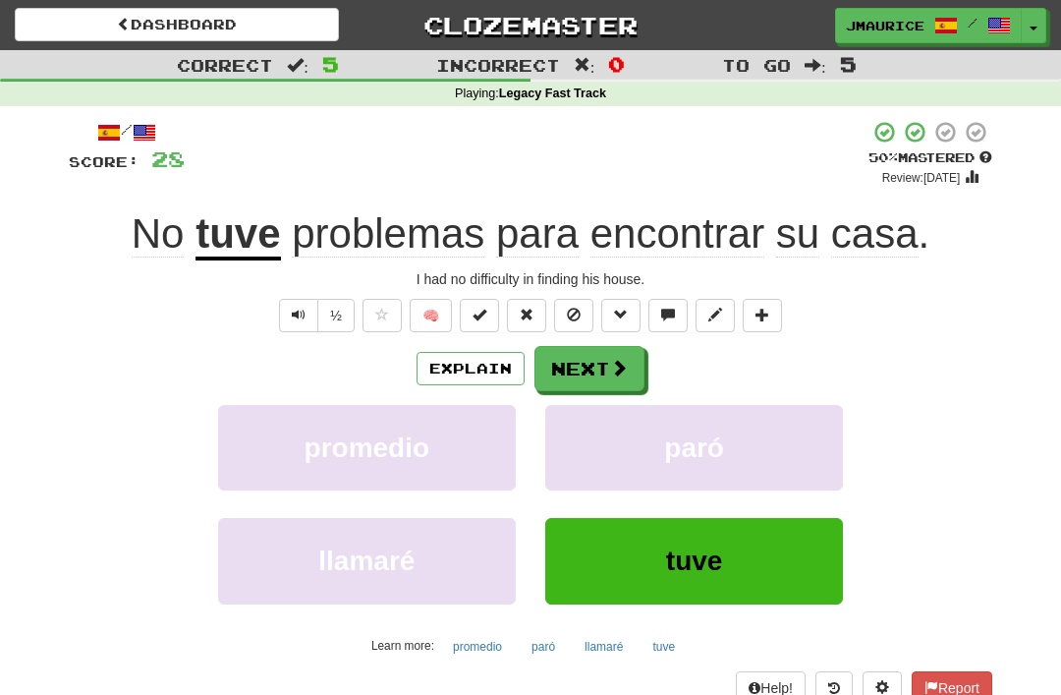
click at [582, 371] on button "Next" at bounding box center [590, 368] width 110 height 45
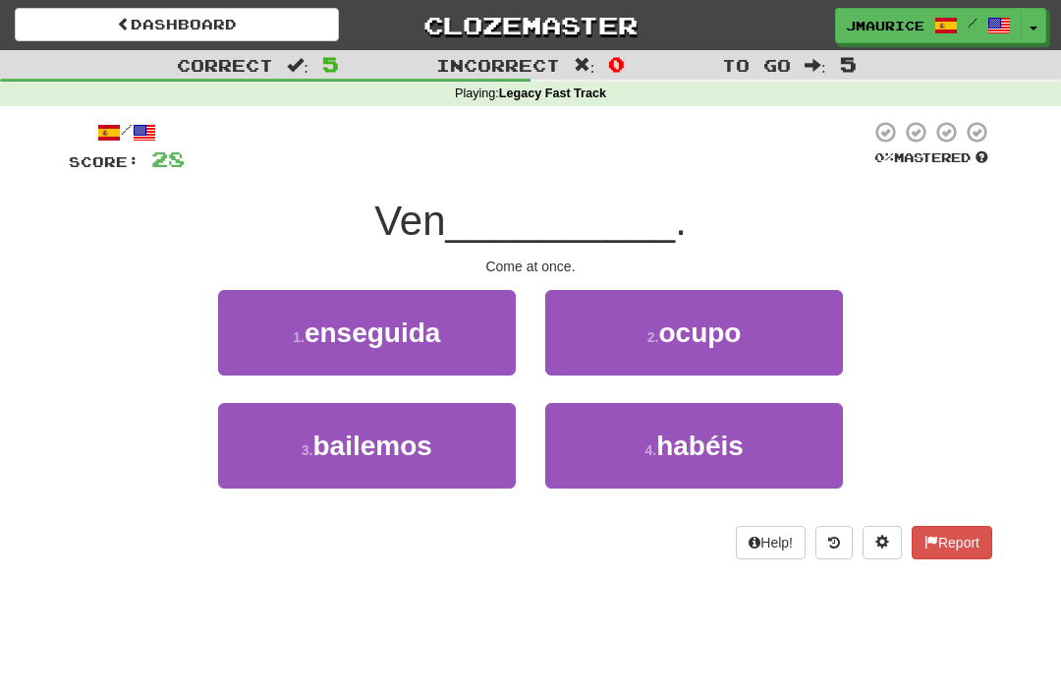
click at [399, 338] on span "enseguida" at bounding box center [373, 332] width 136 height 30
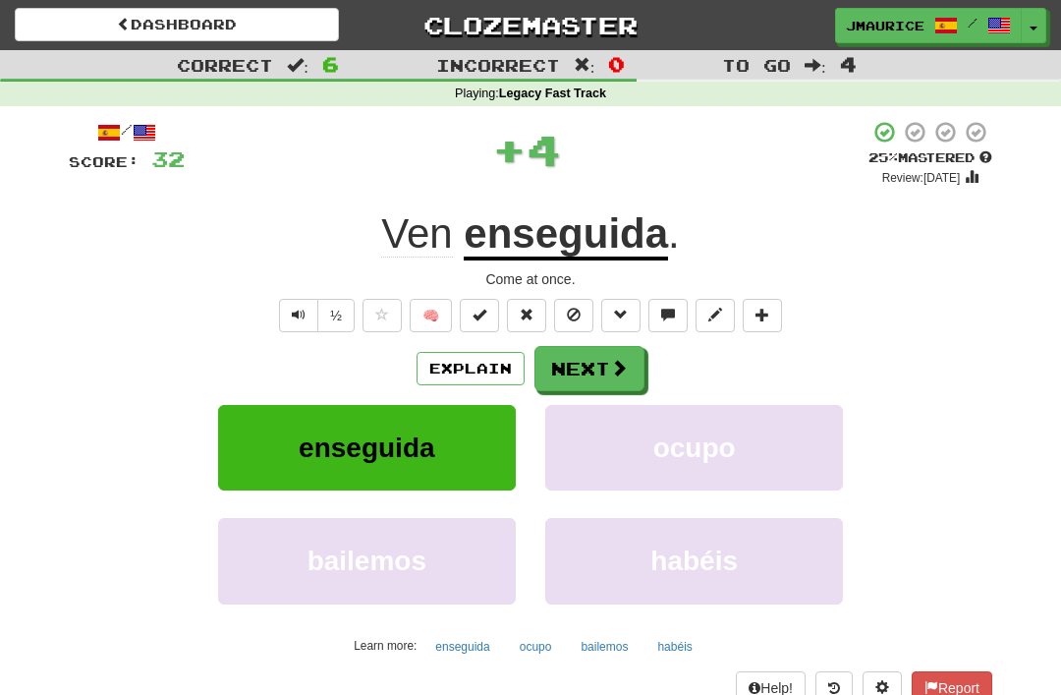
click at [582, 376] on button "Next" at bounding box center [590, 368] width 110 height 45
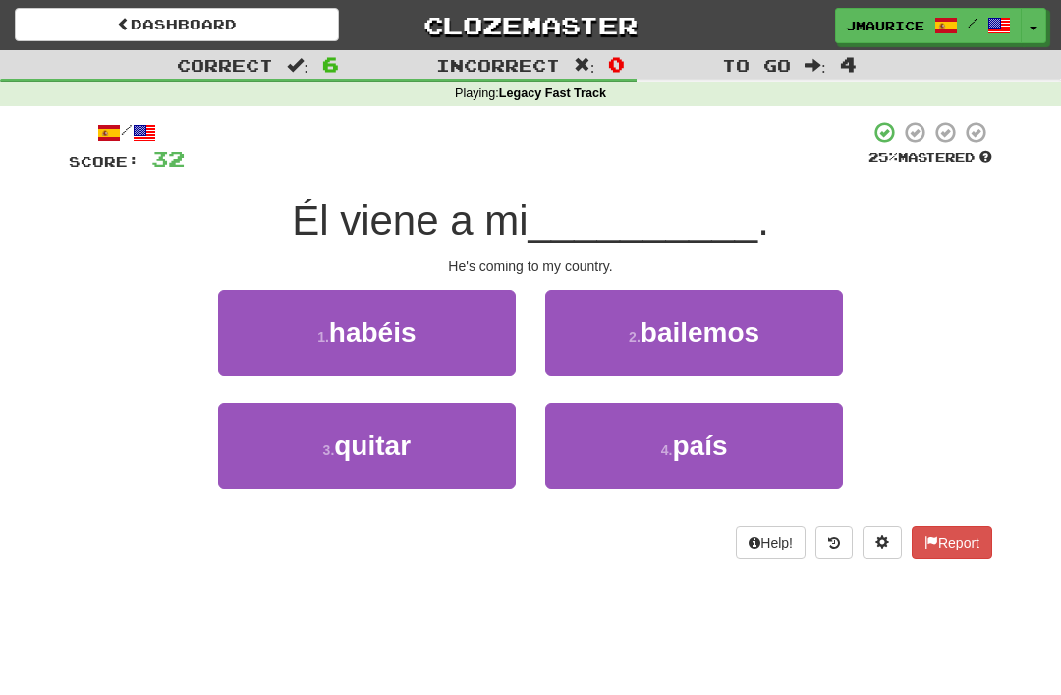
click at [641, 459] on button "4 . país" at bounding box center [694, 445] width 298 height 85
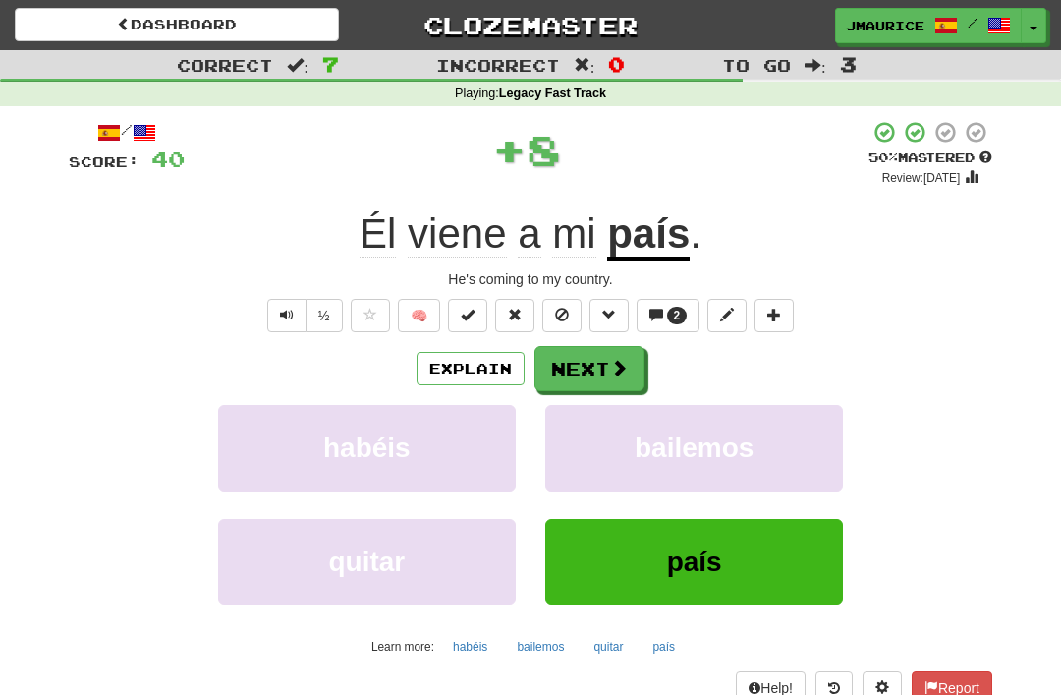
click at [584, 373] on button "Next" at bounding box center [590, 368] width 110 height 45
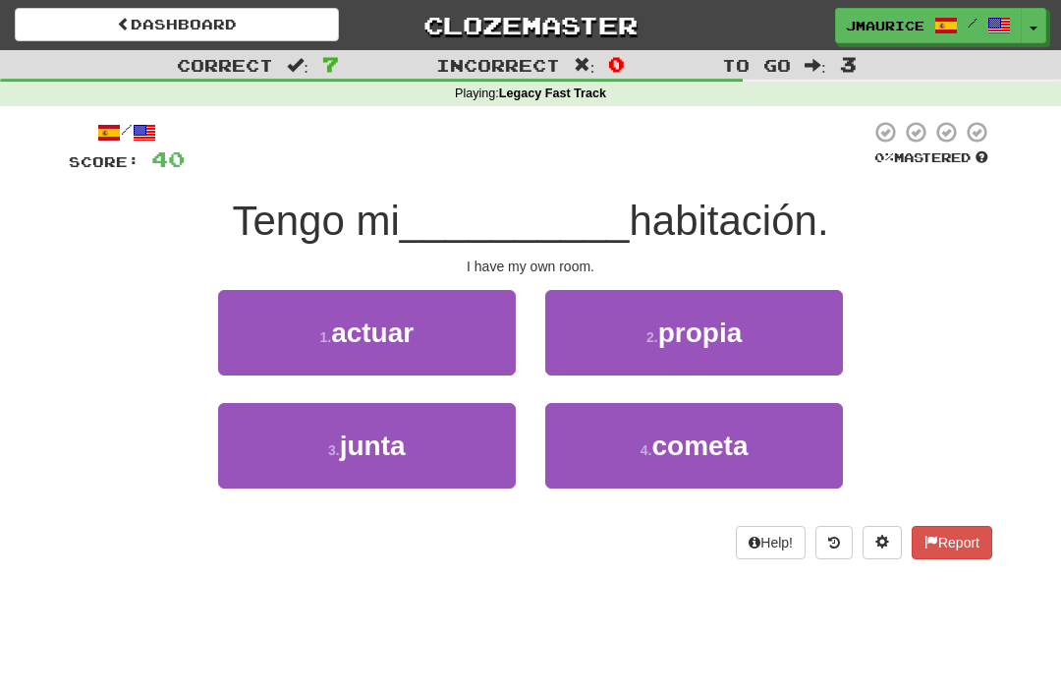
click at [602, 352] on button "2 . propia" at bounding box center [694, 332] width 298 height 85
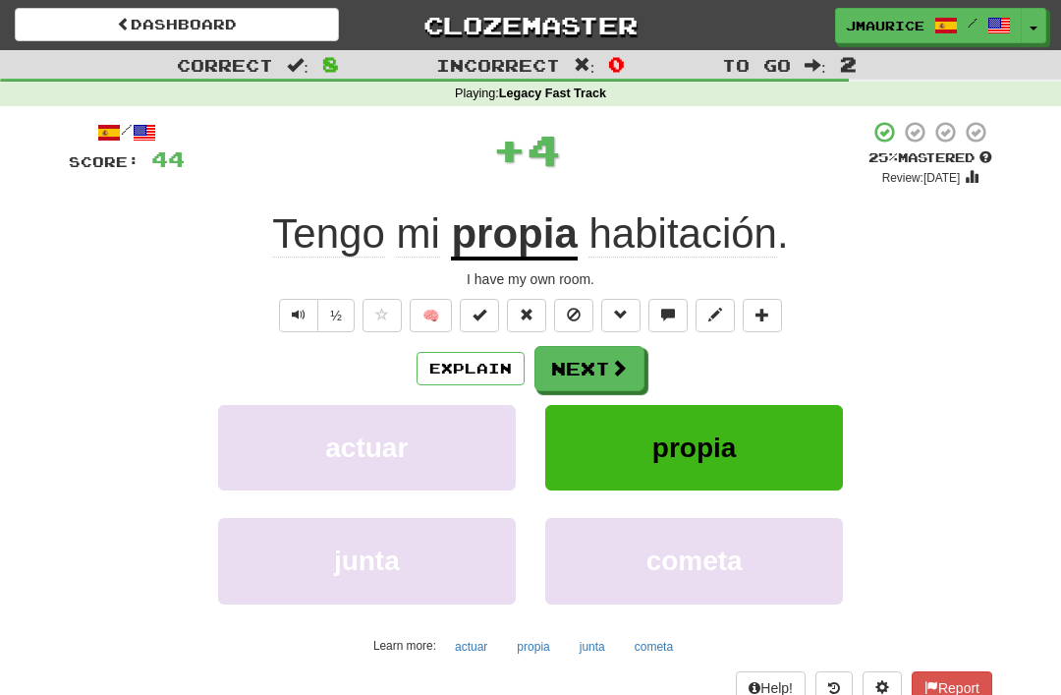
click at [576, 377] on button "Next" at bounding box center [590, 368] width 110 height 45
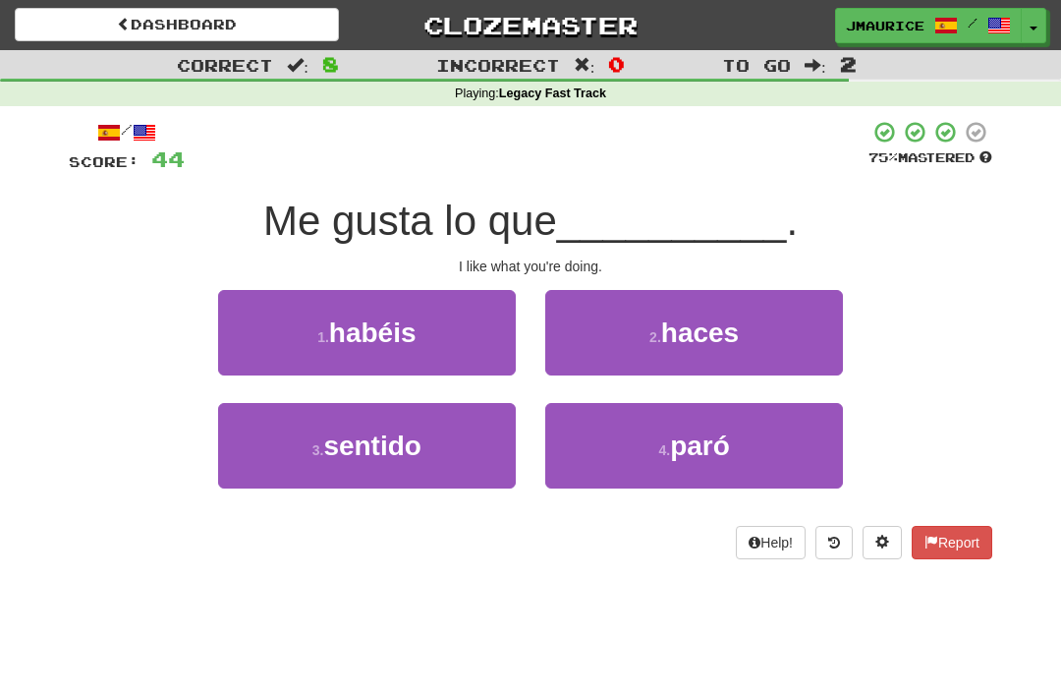
click at [606, 354] on button "2 . haces" at bounding box center [694, 332] width 298 height 85
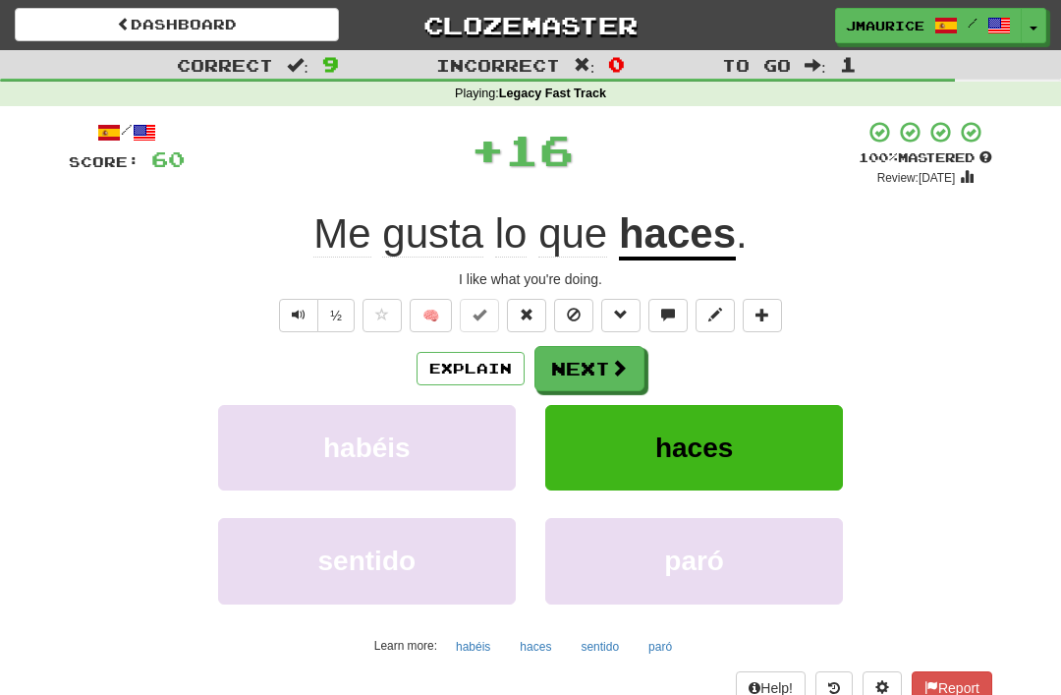
click at [565, 374] on button "Next" at bounding box center [590, 368] width 110 height 45
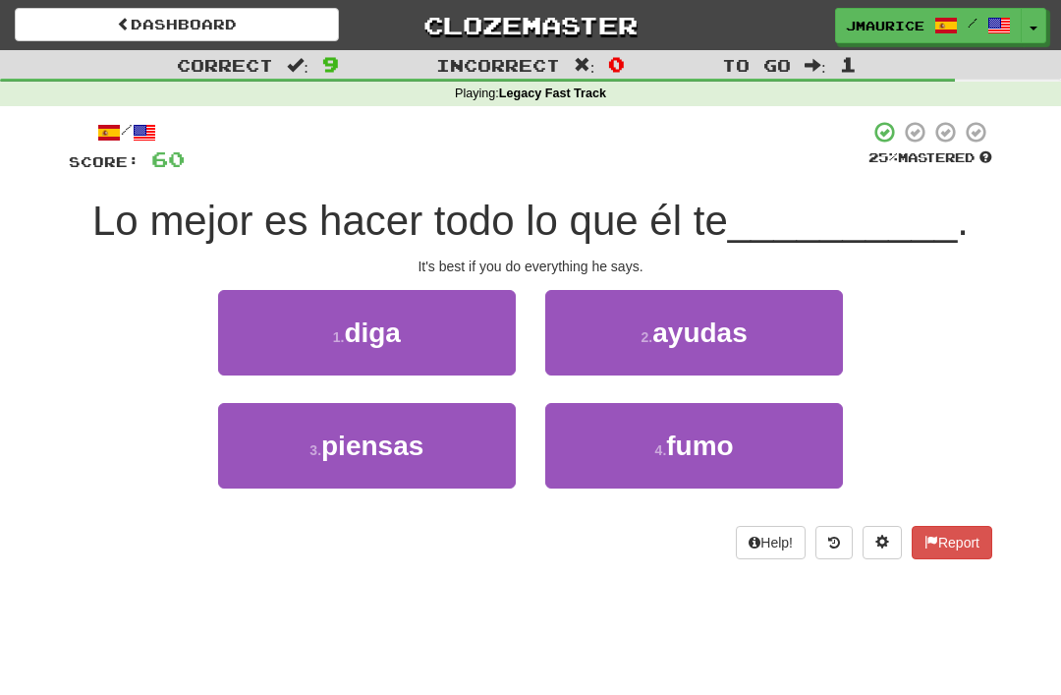
click at [404, 347] on button "1 . diga" at bounding box center [367, 332] width 298 height 85
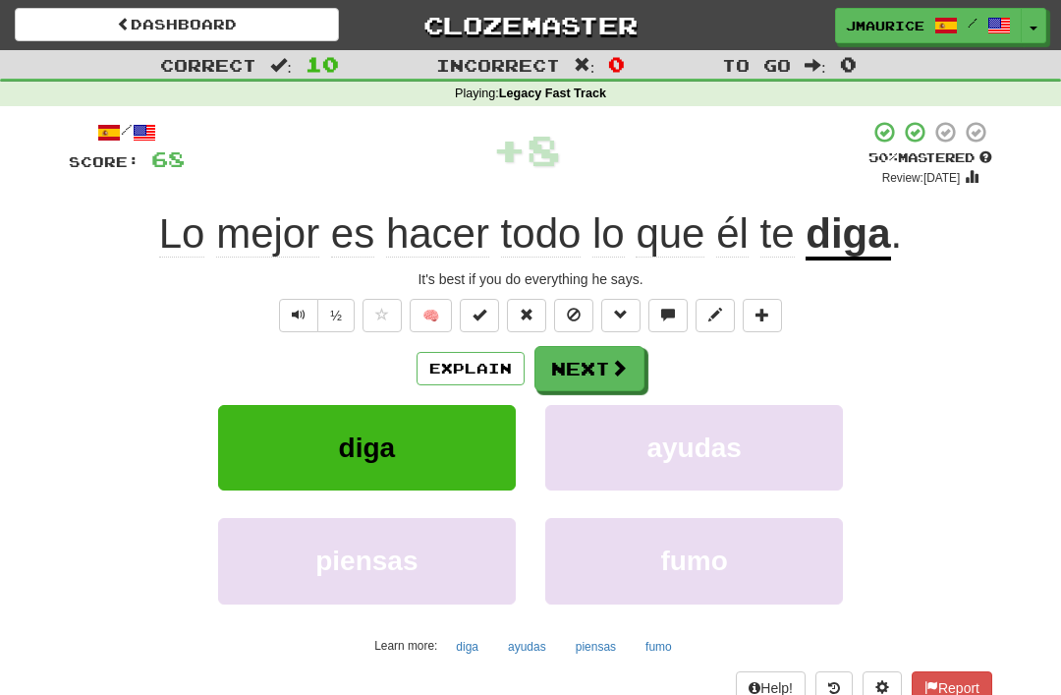
click at [576, 368] on button "Next" at bounding box center [590, 368] width 110 height 45
